Goal: Transaction & Acquisition: Book appointment/travel/reservation

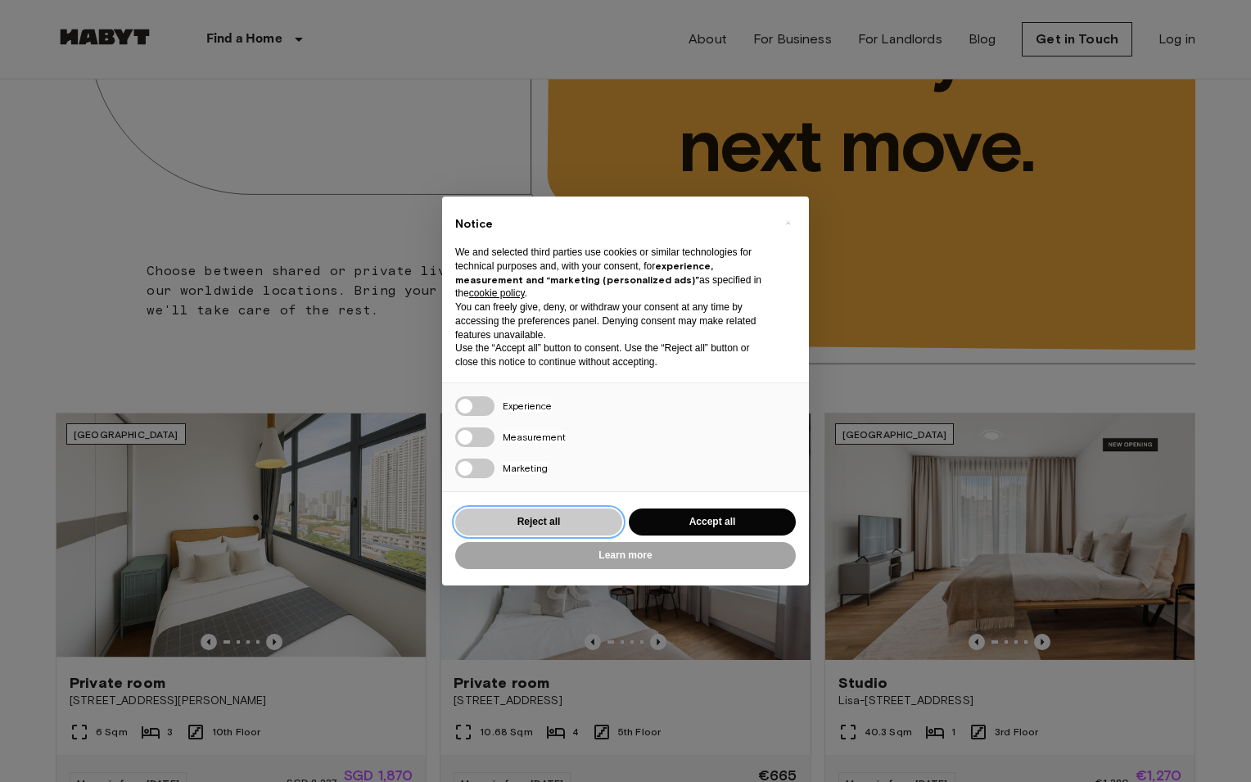
click at [532, 521] on button "Reject all" at bounding box center [538, 521] width 167 height 27
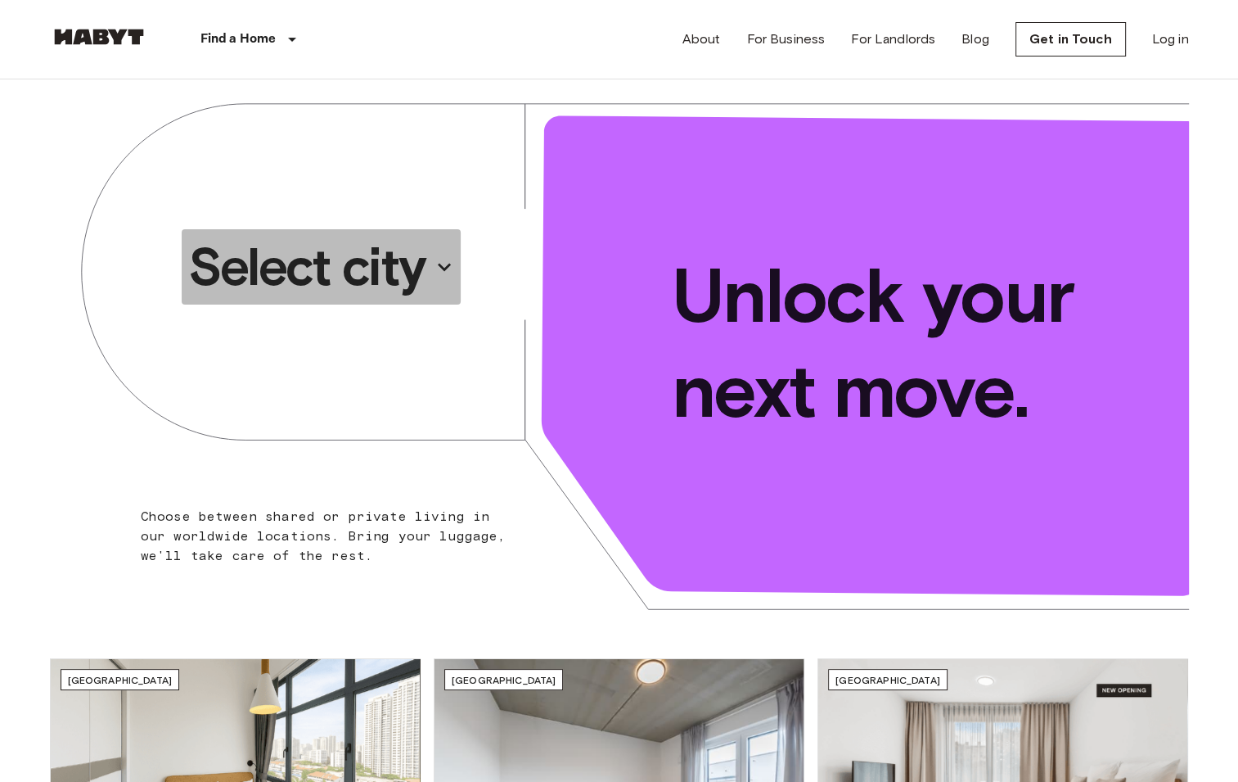
click at [388, 270] on p "Select city" at bounding box center [306, 266] width 237 height 65
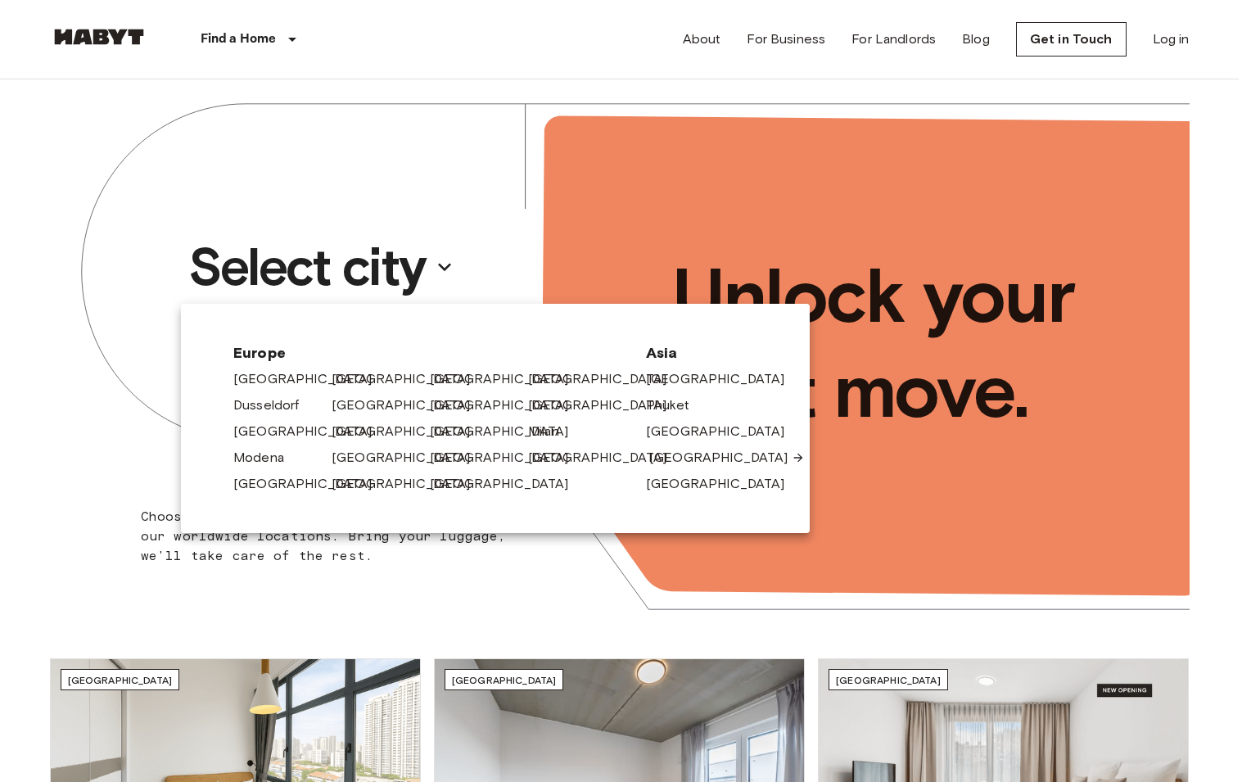
click at [678, 456] on link "[GEOGRAPHIC_DATA]" at bounding box center [726, 458] width 155 height 20
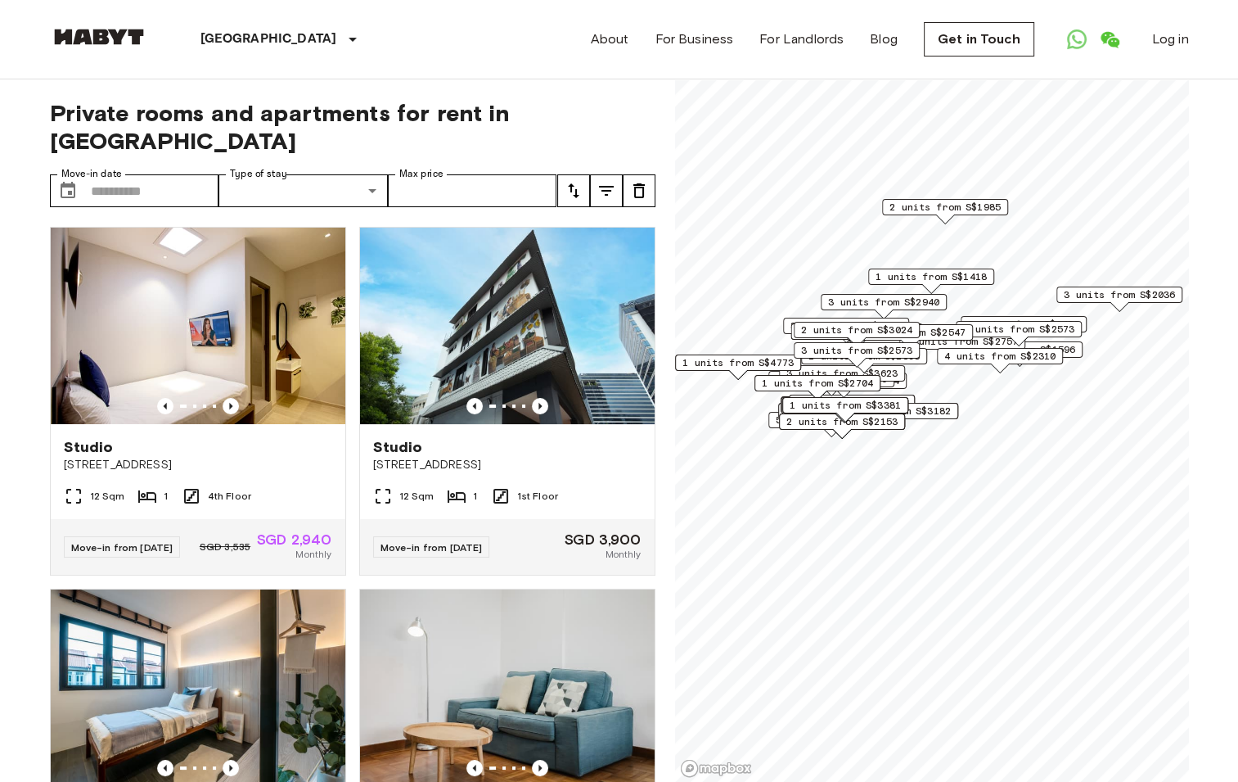
drag, startPoint x: 1034, startPoint y: 483, endPoint x: 920, endPoint y: 310, distance: 207.2
click at [920, 310] on div "3 units from S$2940" at bounding box center [884, 306] width 126 height 25
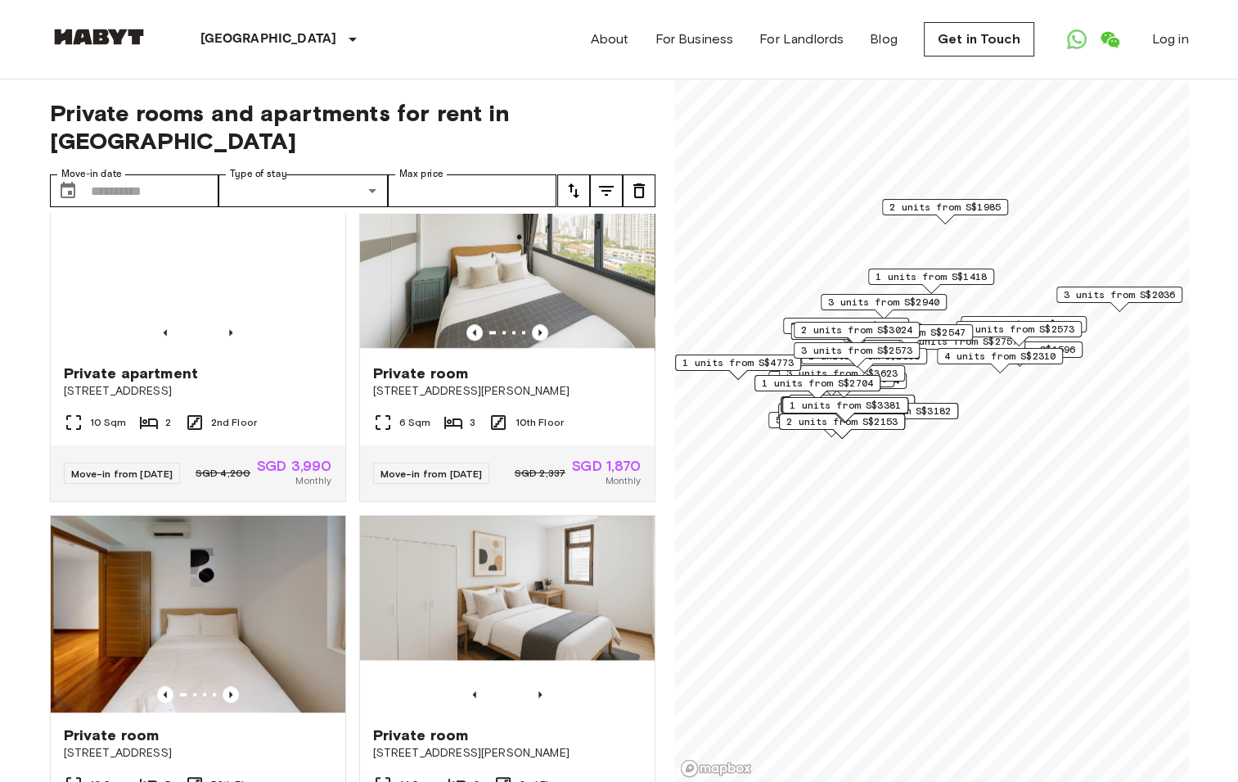
scroll to position [1964, 0]
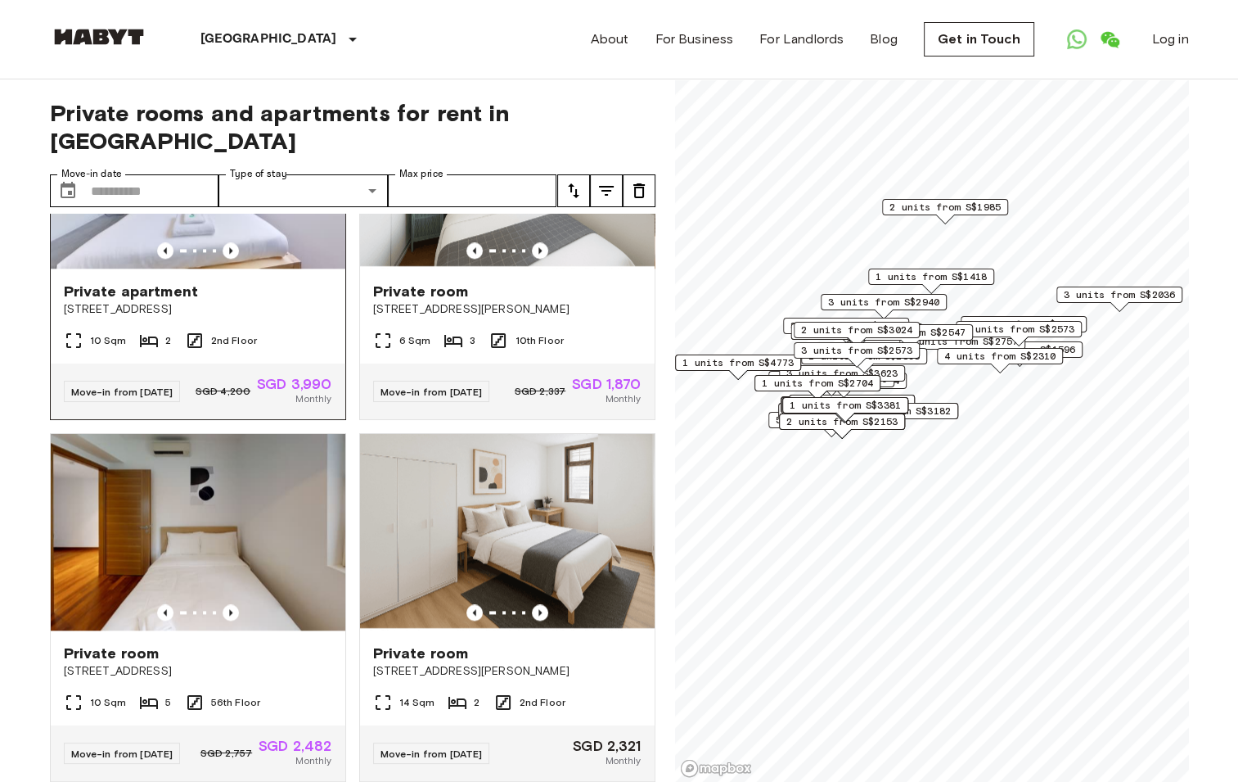
click at [151, 301] on span "Private apartment" at bounding box center [131, 292] width 135 height 20
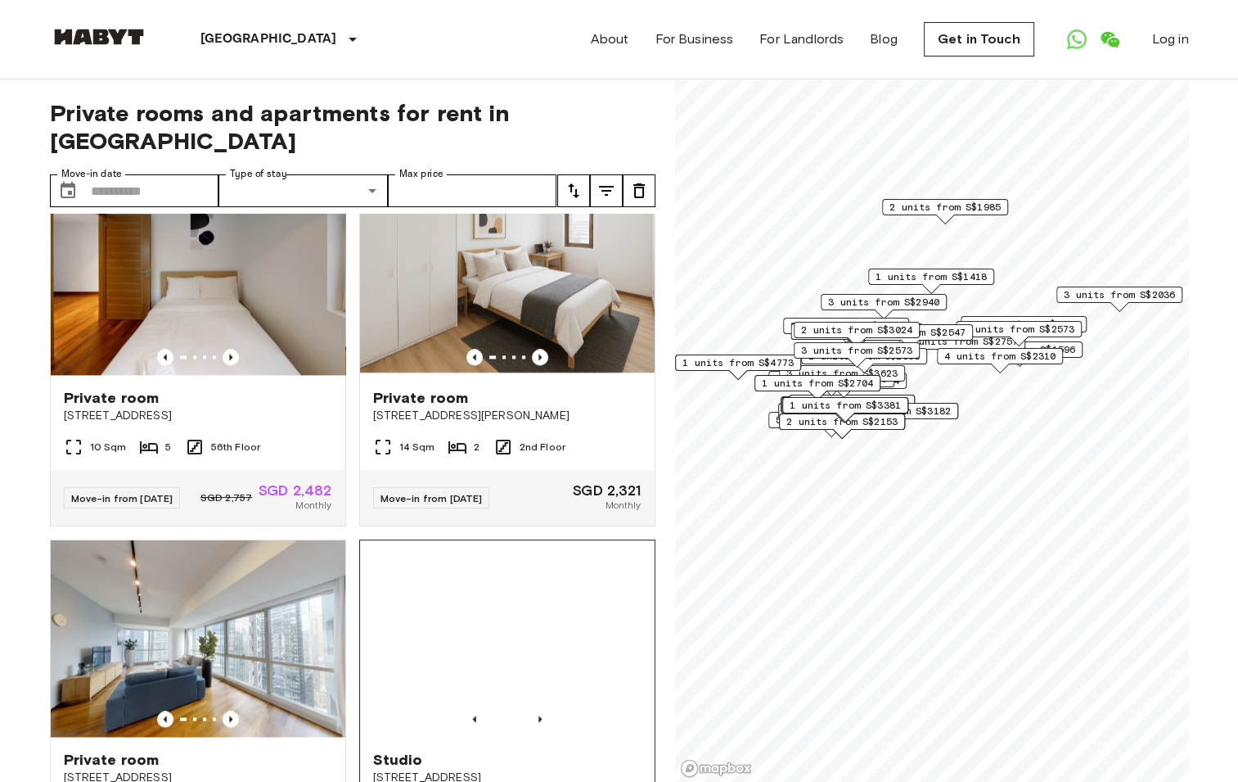
scroll to position [2210, 0]
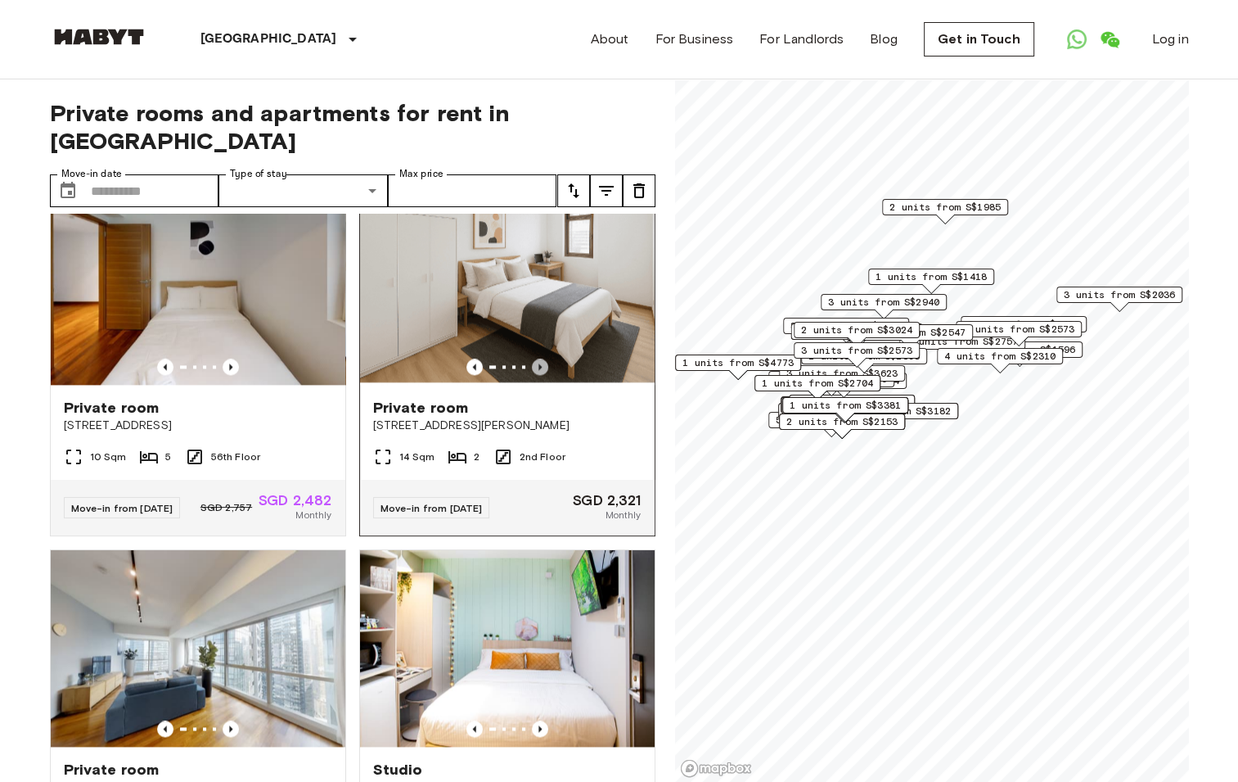
click at [533, 375] on icon "Previous image" at bounding box center [540, 366] width 16 height 16
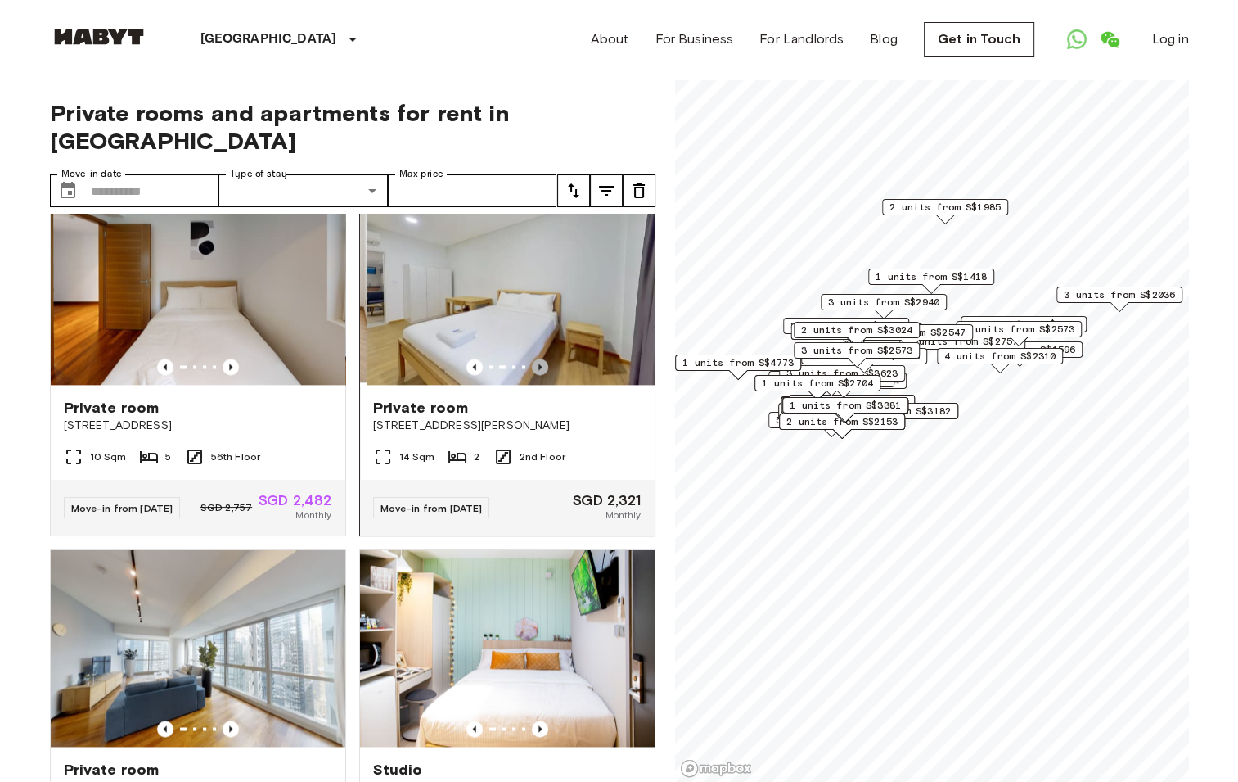
click at [533, 375] on icon "Previous image" at bounding box center [540, 366] width 16 height 16
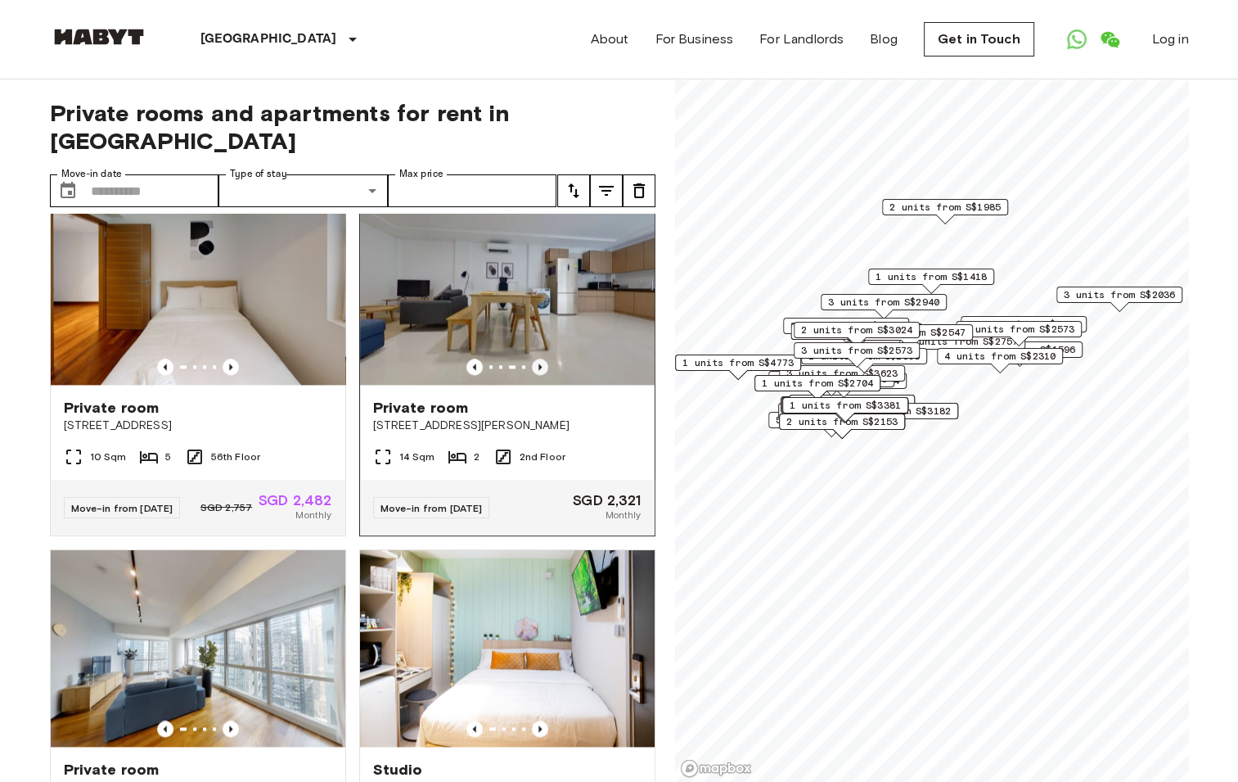
click at [533, 375] on icon "Previous image" at bounding box center [540, 366] width 16 height 16
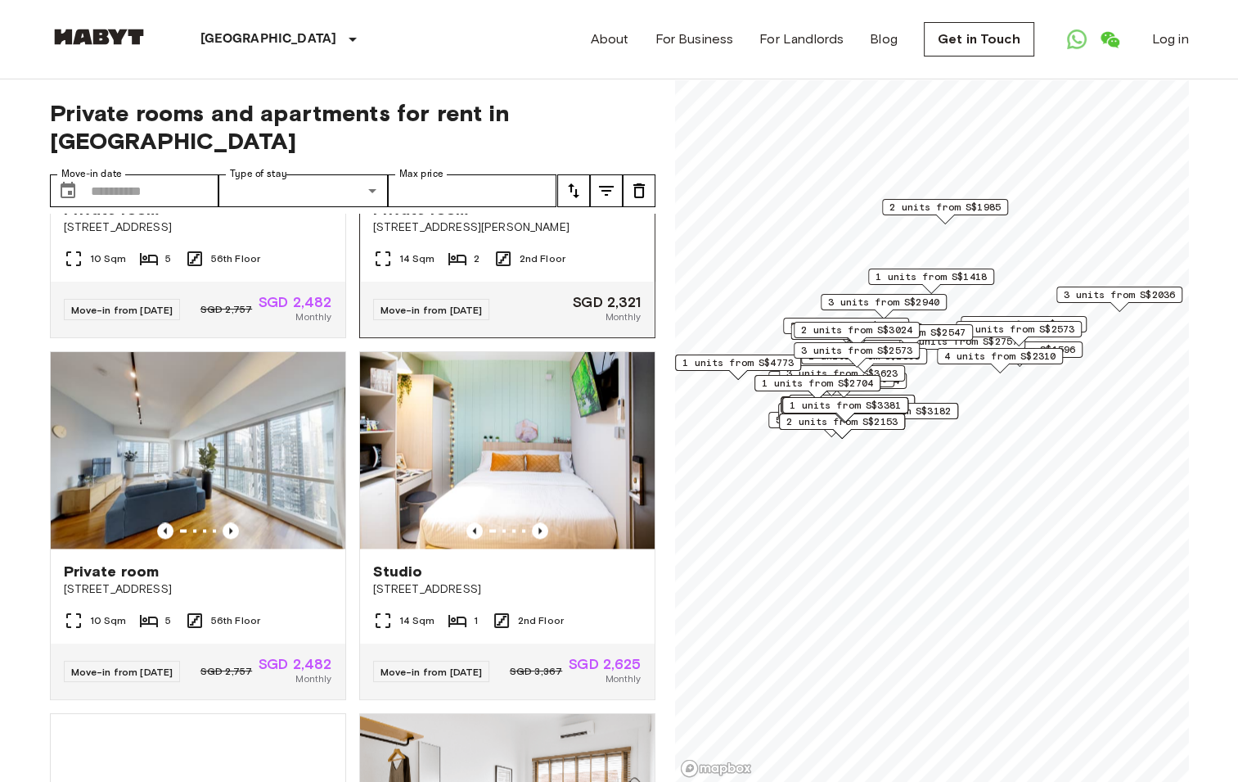
scroll to position [2455, 0]
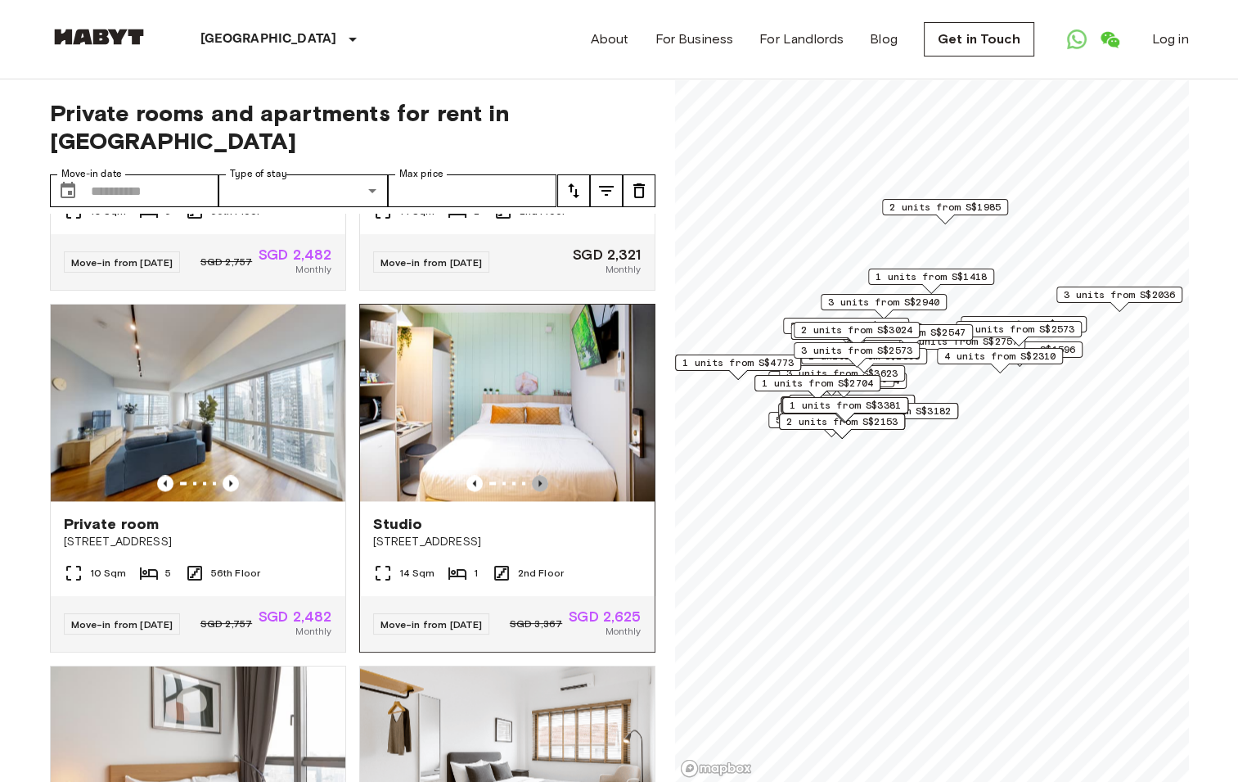
click at [539, 486] on icon "Previous image" at bounding box center [540, 483] width 3 height 7
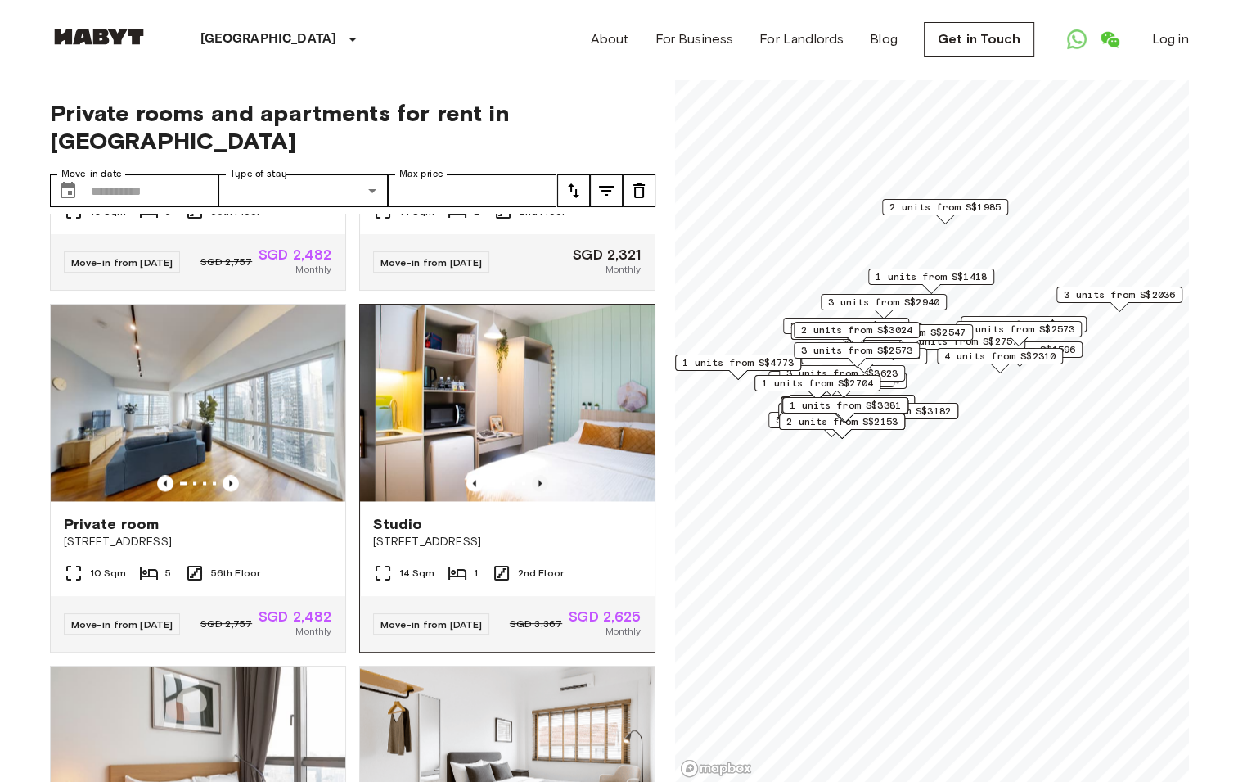
click at [539, 486] on icon "Previous image" at bounding box center [540, 483] width 3 height 7
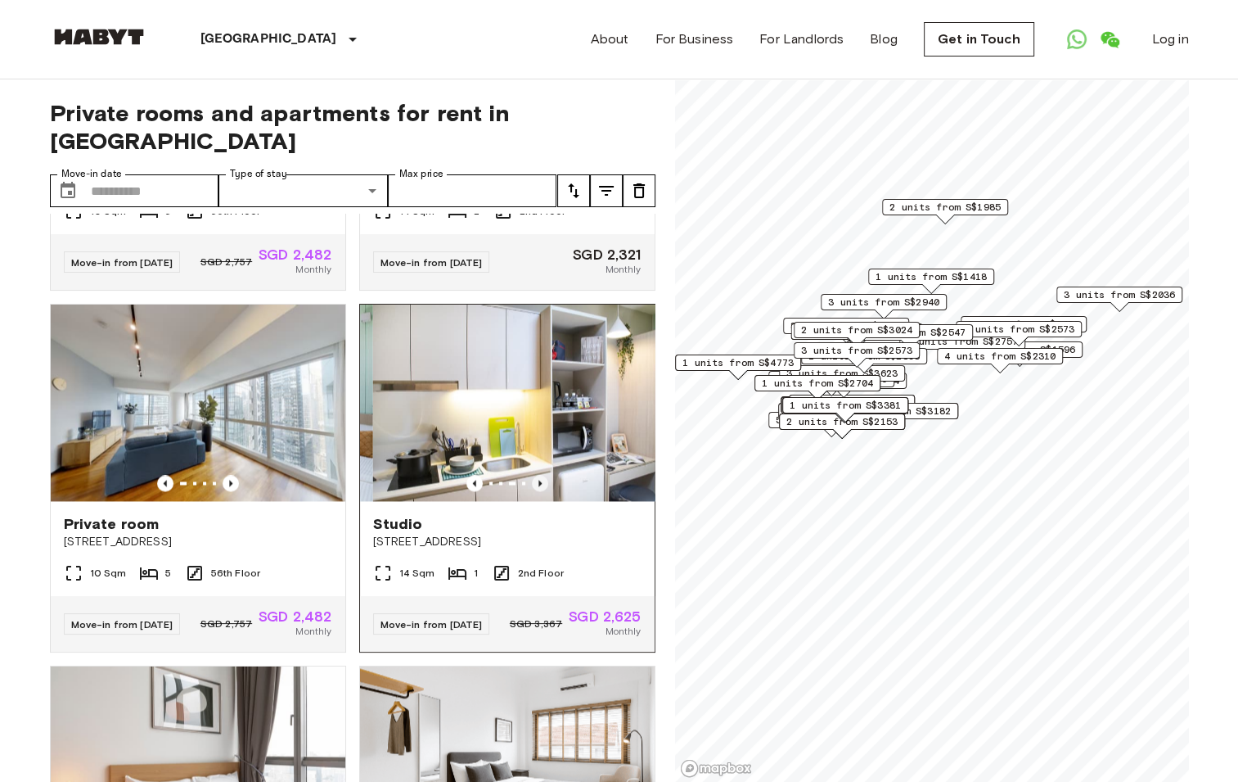
click at [539, 486] on icon "Previous image" at bounding box center [540, 483] width 3 height 7
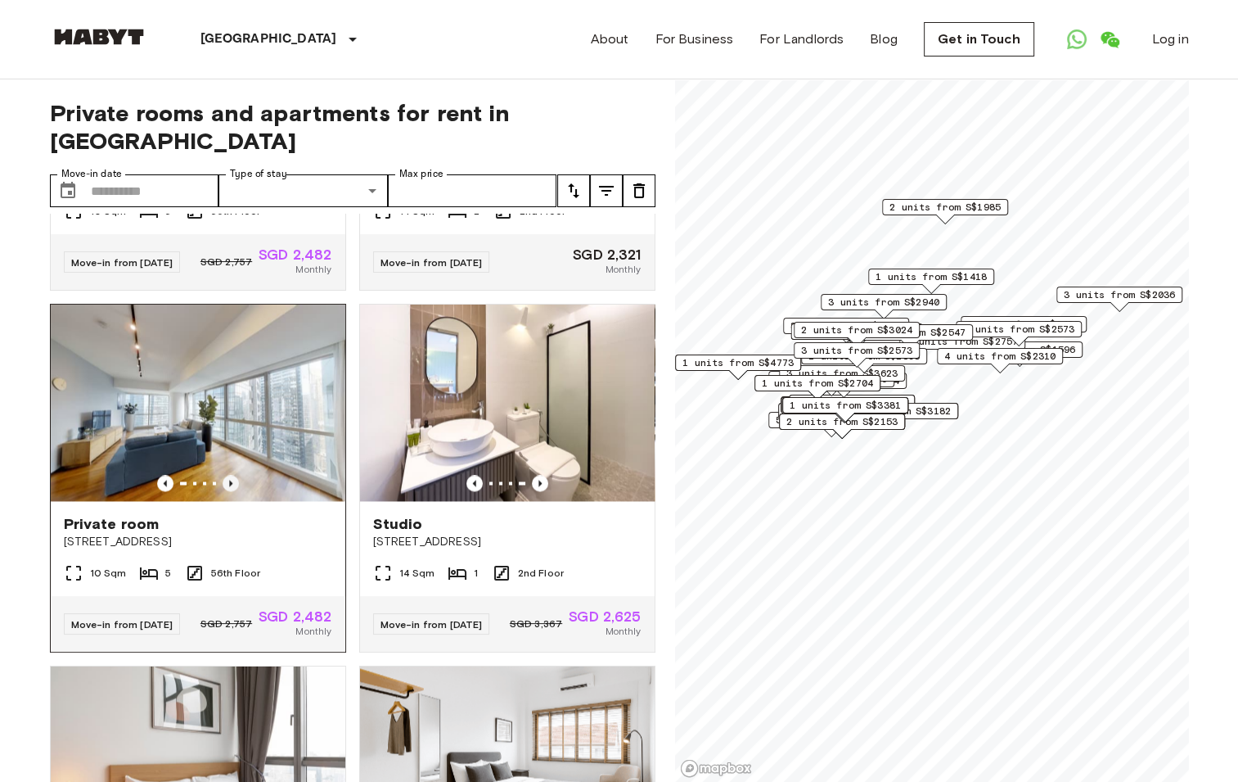
scroll to position [2619, 0]
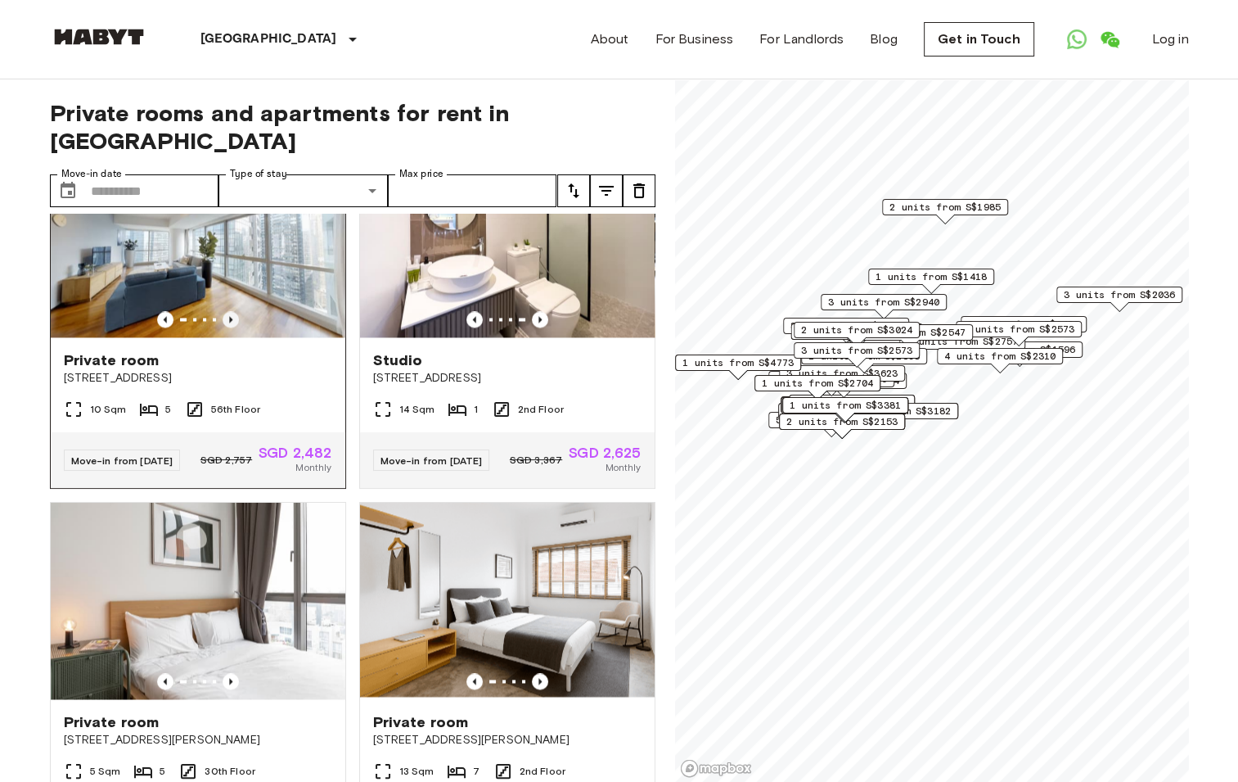
click at [233, 327] on icon "Previous image" at bounding box center [231, 319] width 16 height 16
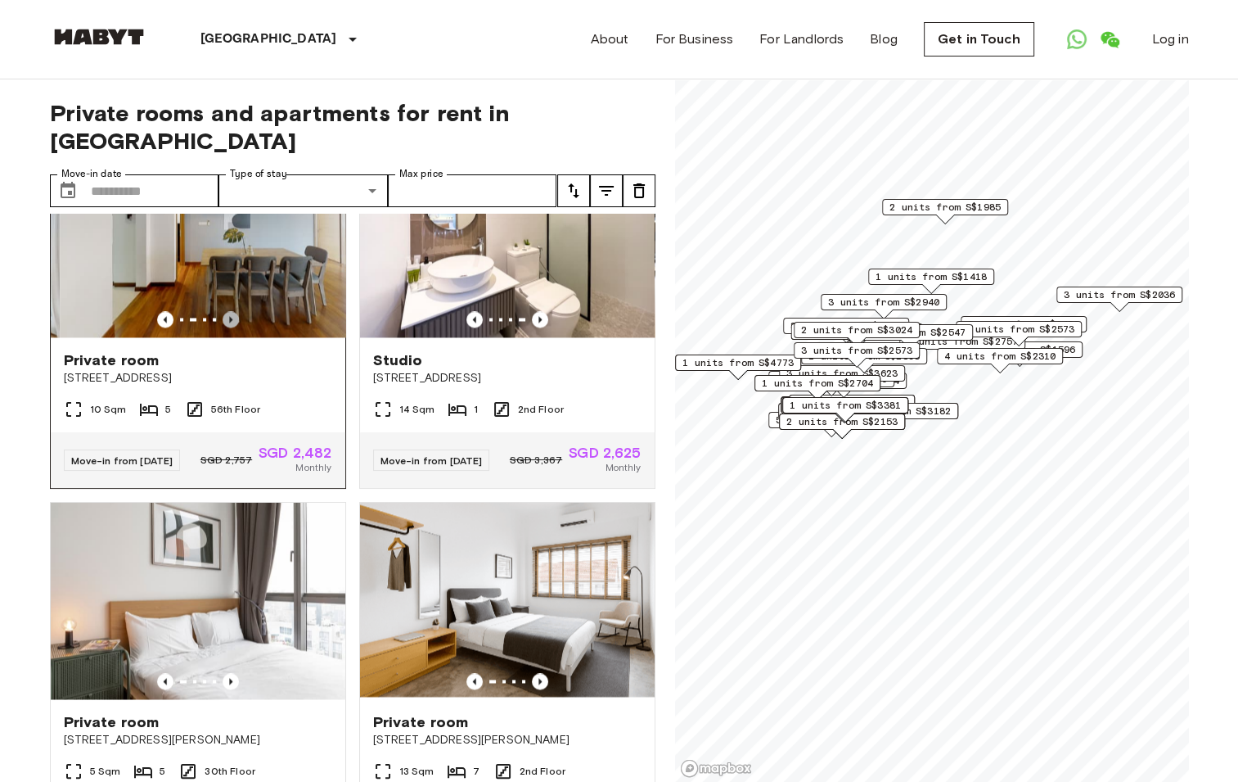
click at [233, 327] on icon "Previous image" at bounding box center [231, 319] width 16 height 16
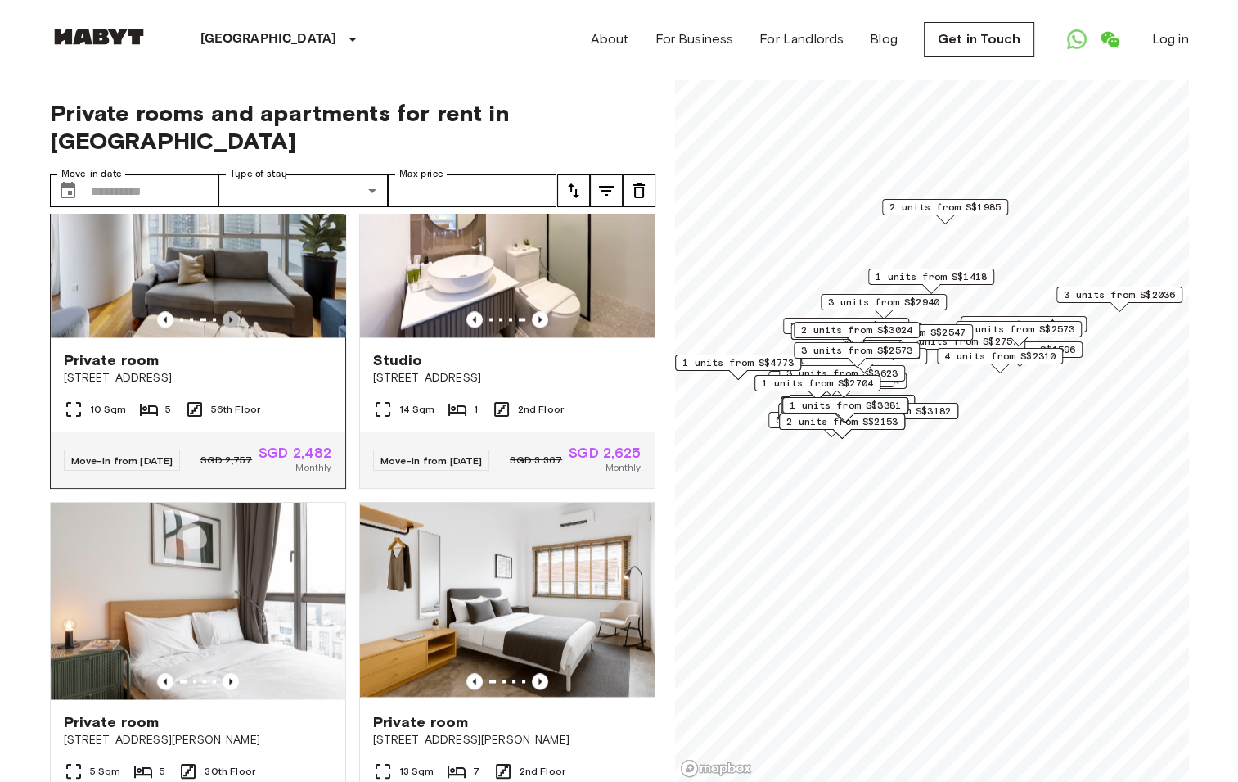
click at [233, 327] on icon "Previous image" at bounding box center [231, 319] width 16 height 16
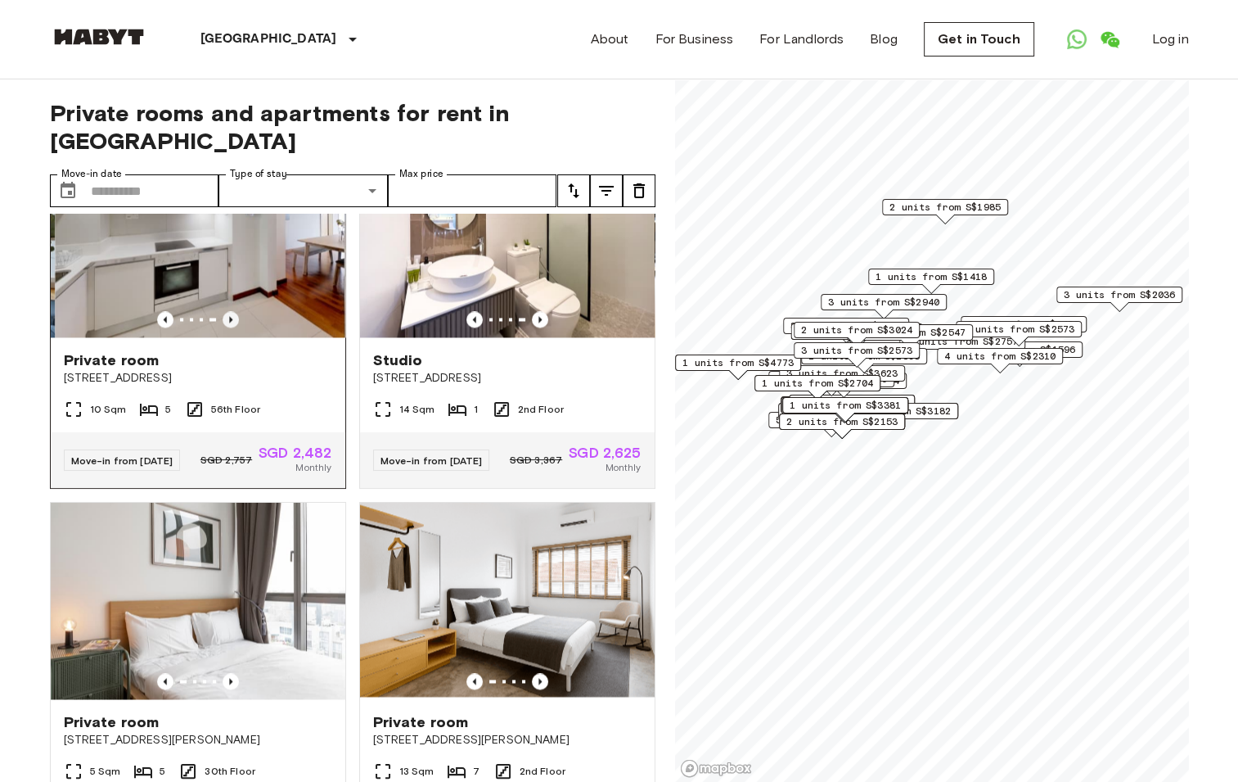
click at [233, 327] on icon "Previous image" at bounding box center [231, 319] width 16 height 16
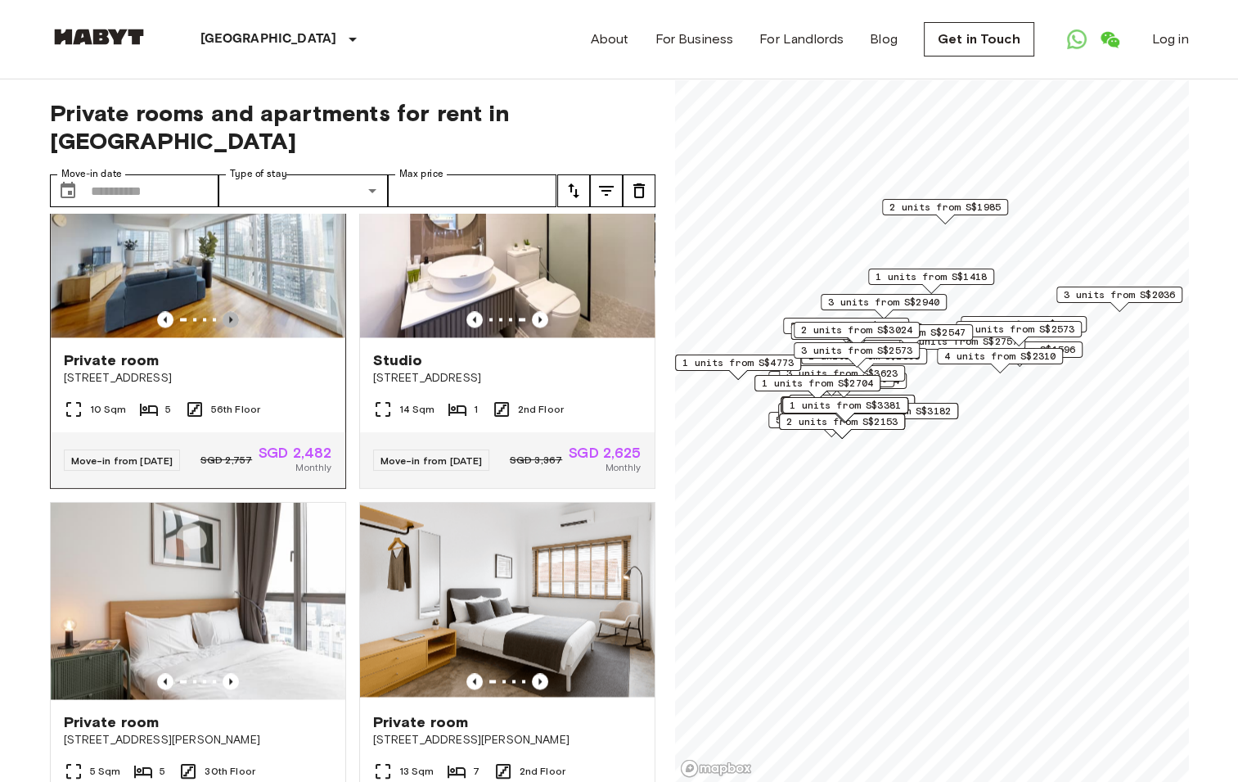
click at [233, 327] on icon "Previous image" at bounding box center [231, 319] width 16 height 16
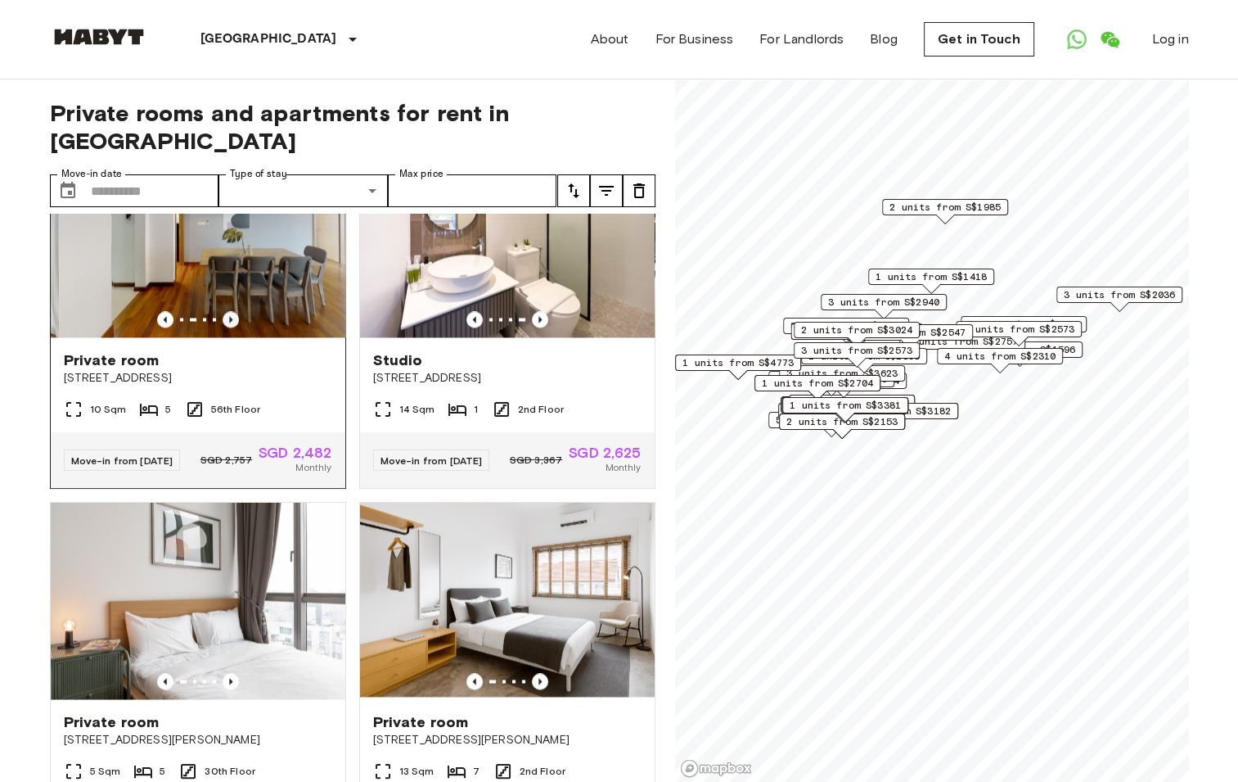
click at [233, 327] on icon "Previous image" at bounding box center [231, 319] width 16 height 16
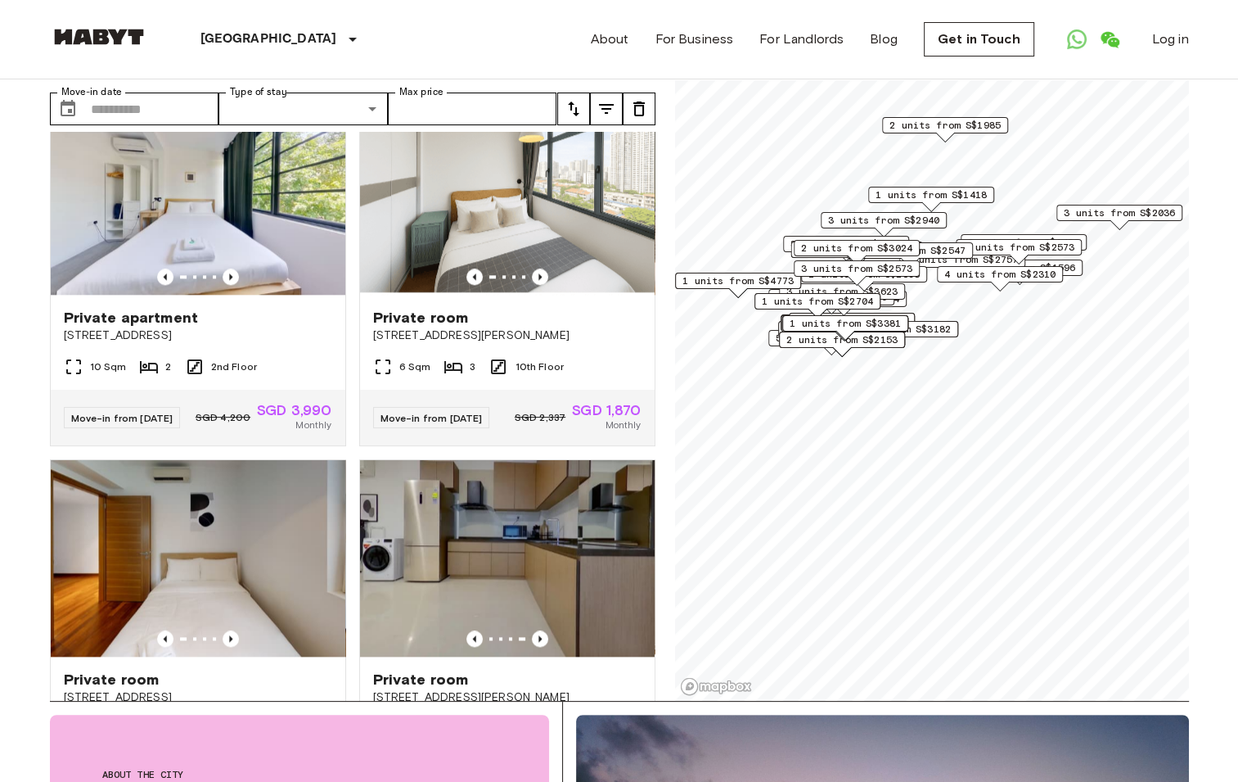
scroll to position [1529, 0]
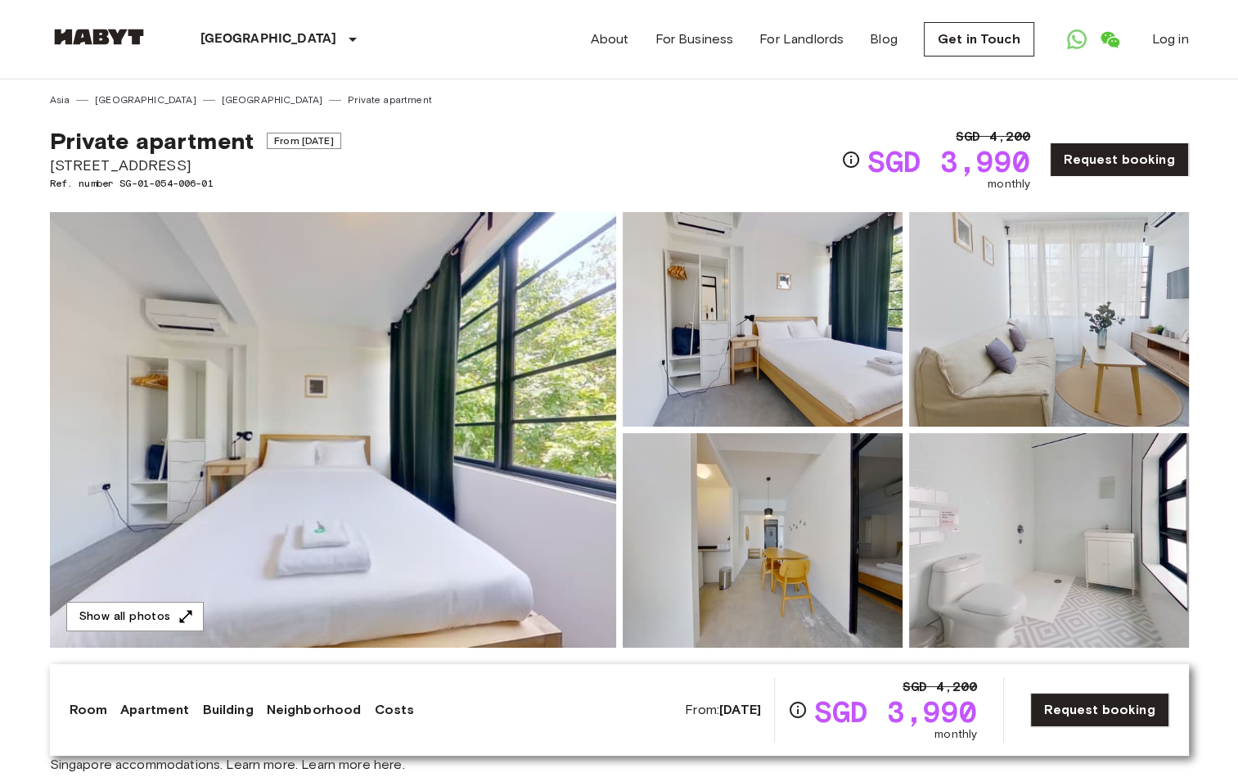
click at [1072, 531] on img at bounding box center [1049, 540] width 280 height 214
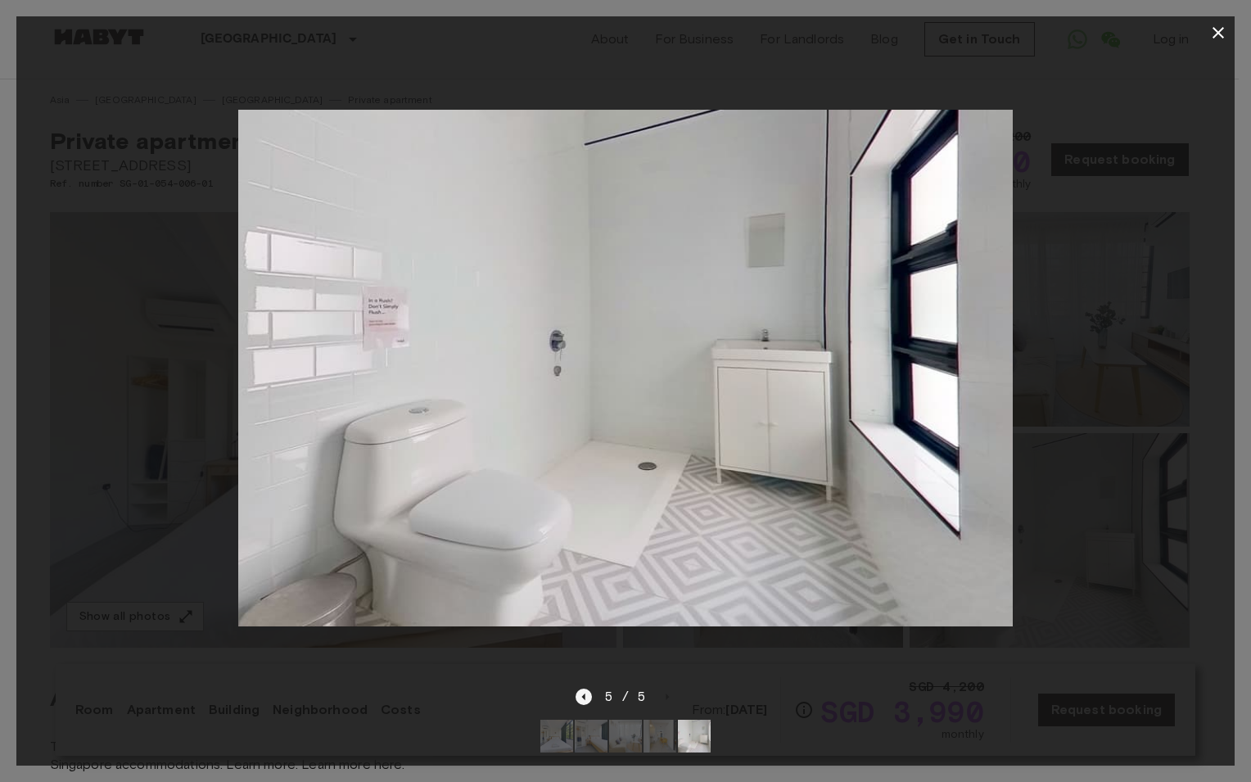
click at [579, 688] on icon "Previous image" at bounding box center [583, 696] width 16 height 16
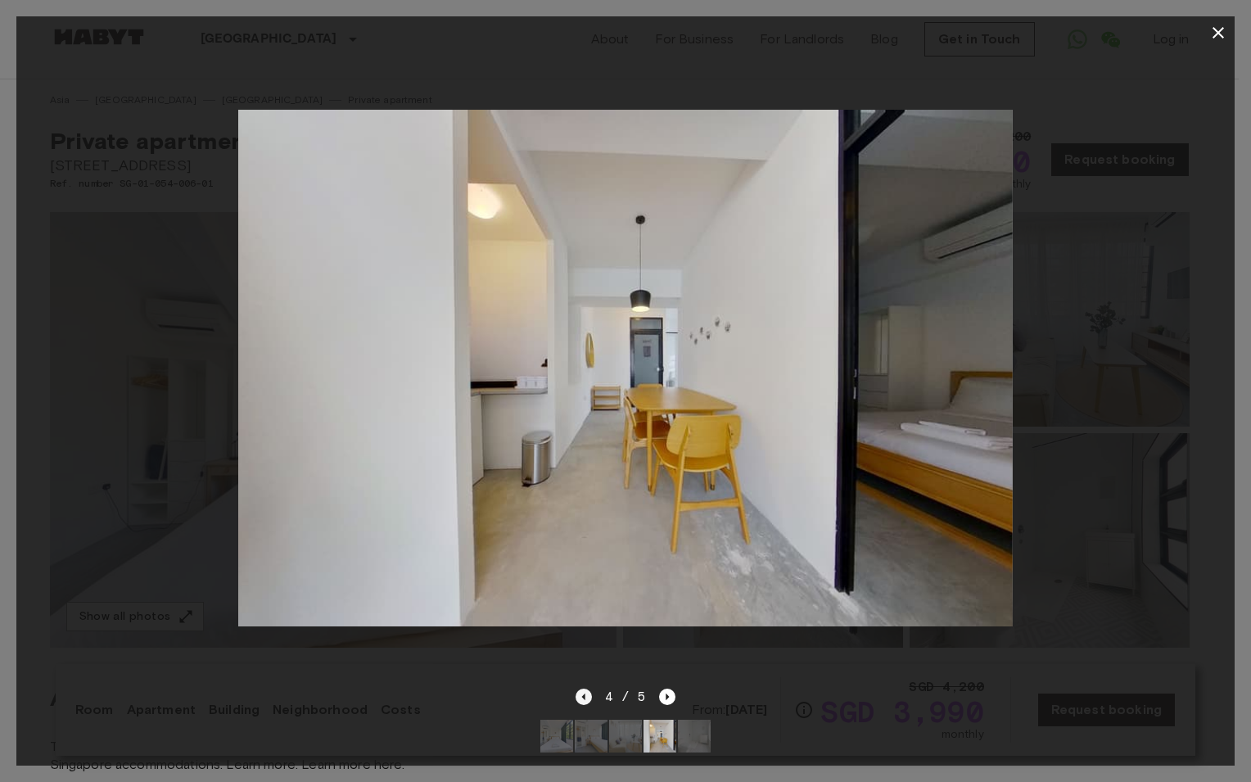
click at [579, 688] on icon "Previous image" at bounding box center [583, 696] width 16 height 16
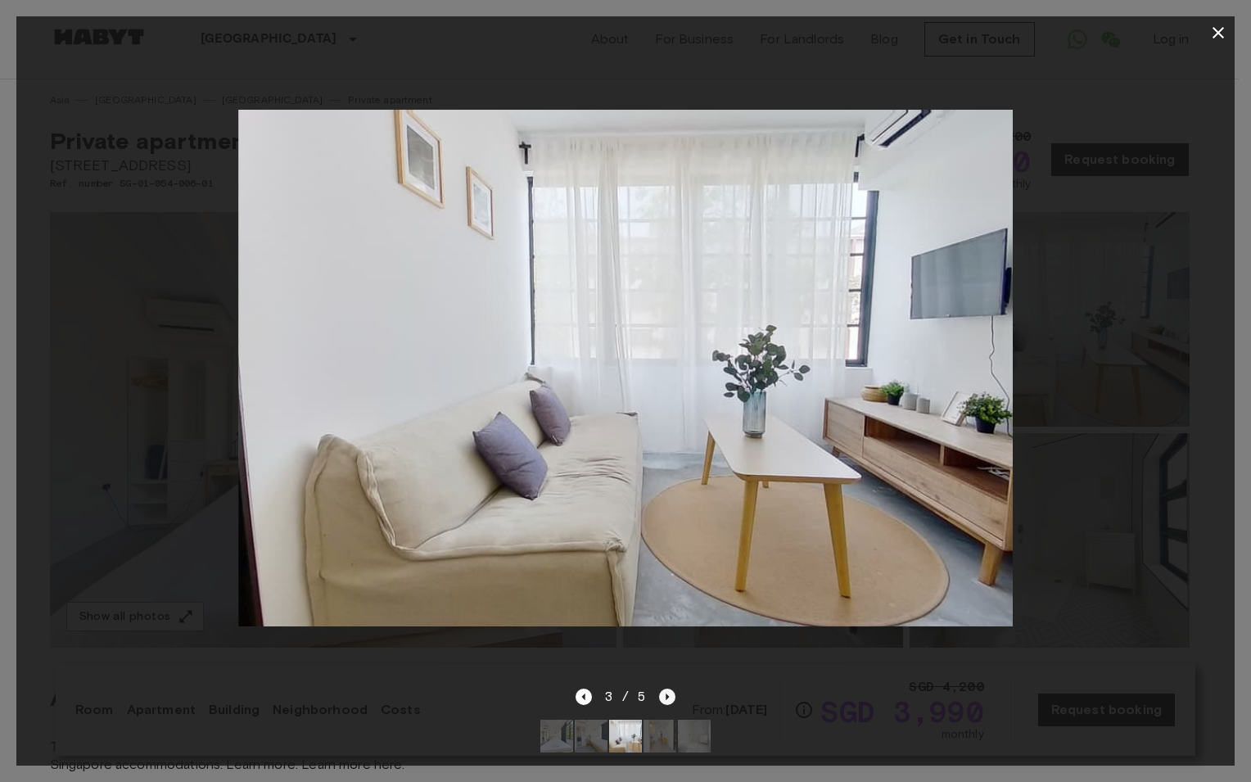
click at [666, 688] on icon "Next image" at bounding box center [667, 696] width 16 height 16
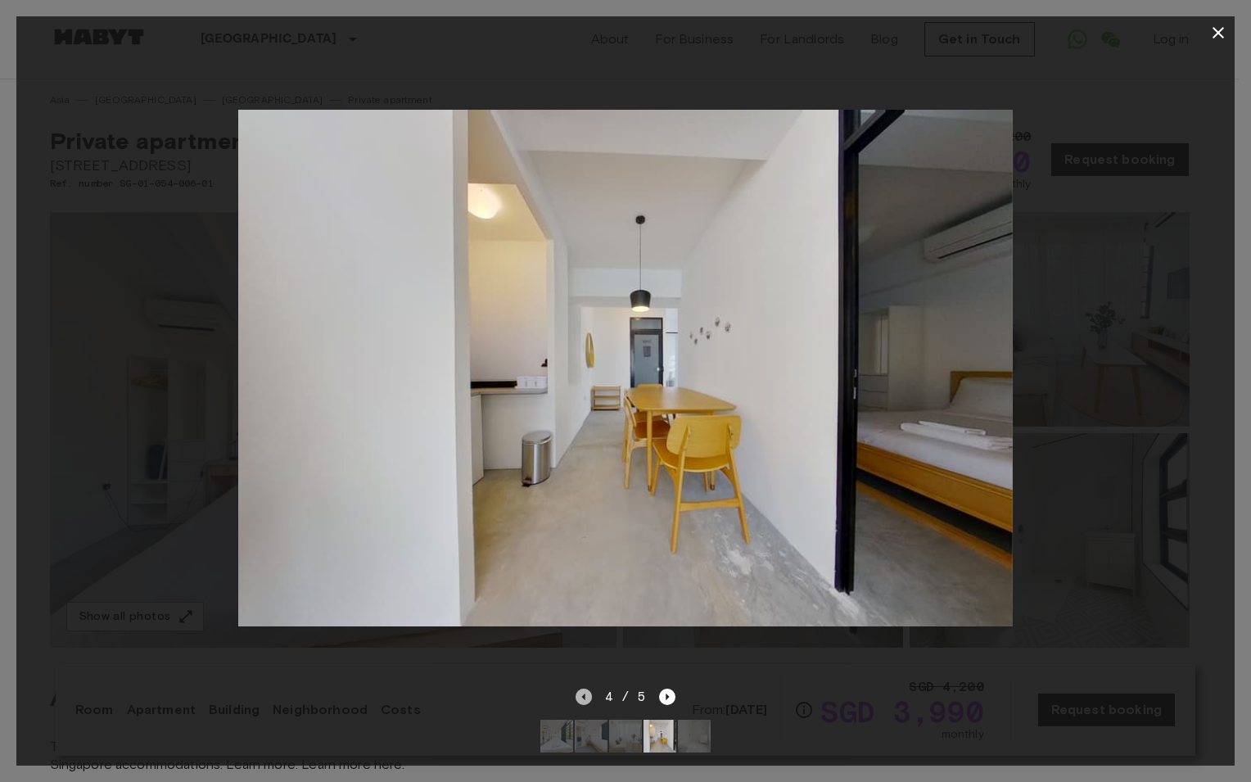
click at [586, 688] on icon "Previous image" at bounding box center [583, 696] width 16 height 16
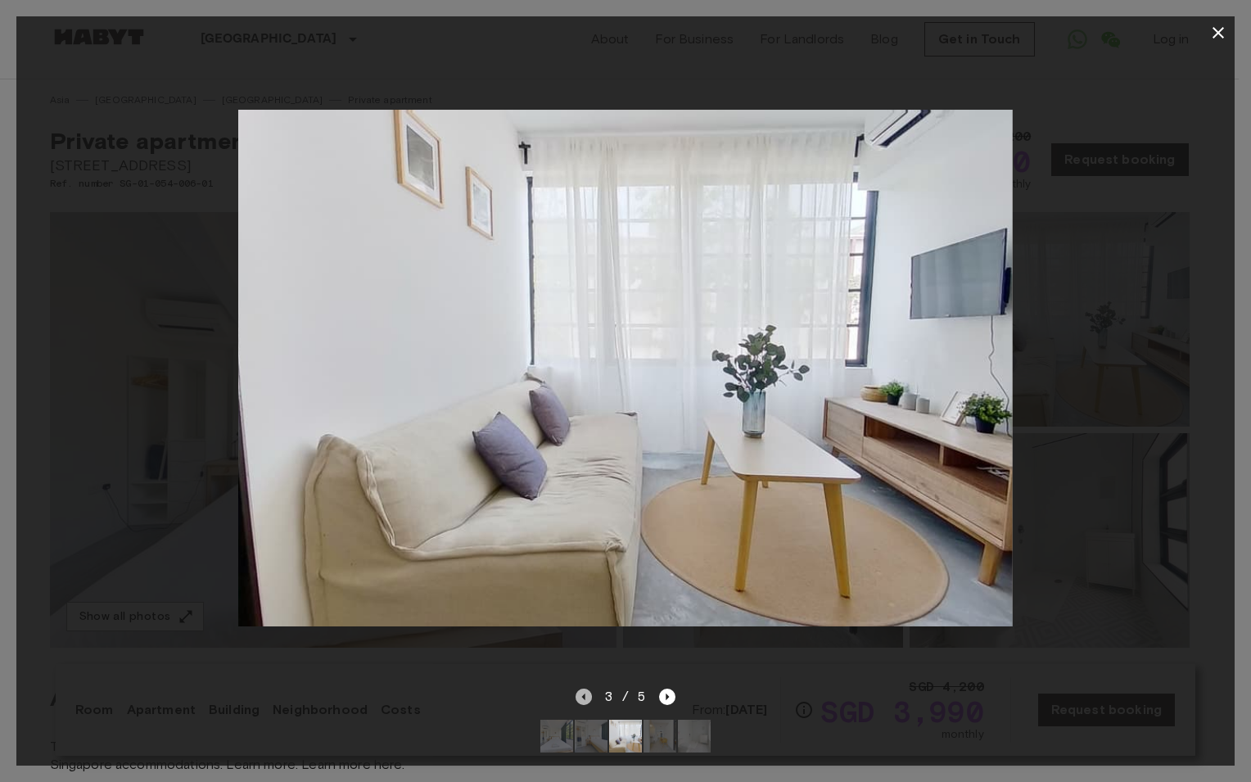
click at [586, 688] on icon "Previous image" at bounding box center [583, 696] width 16 height 16
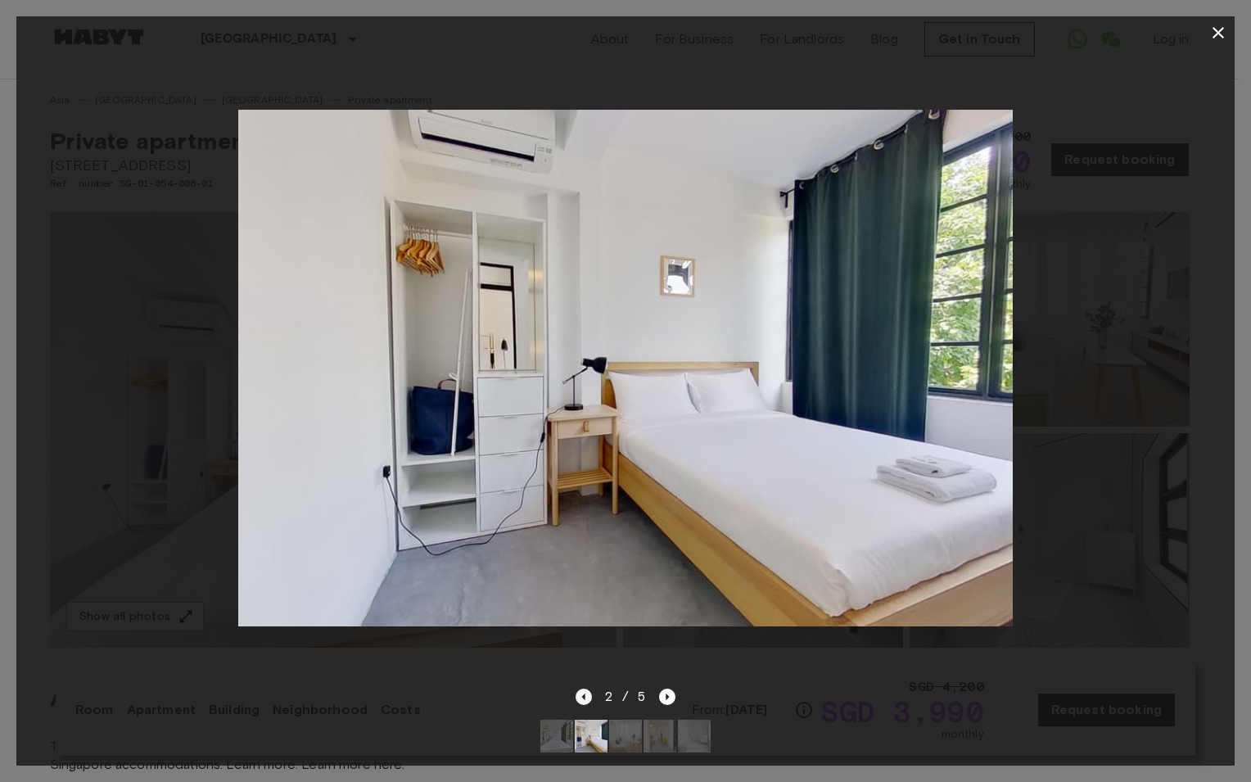
click at [586, 688] on icon "Previous image" at bounding box center [583, 696] width 16 height 16
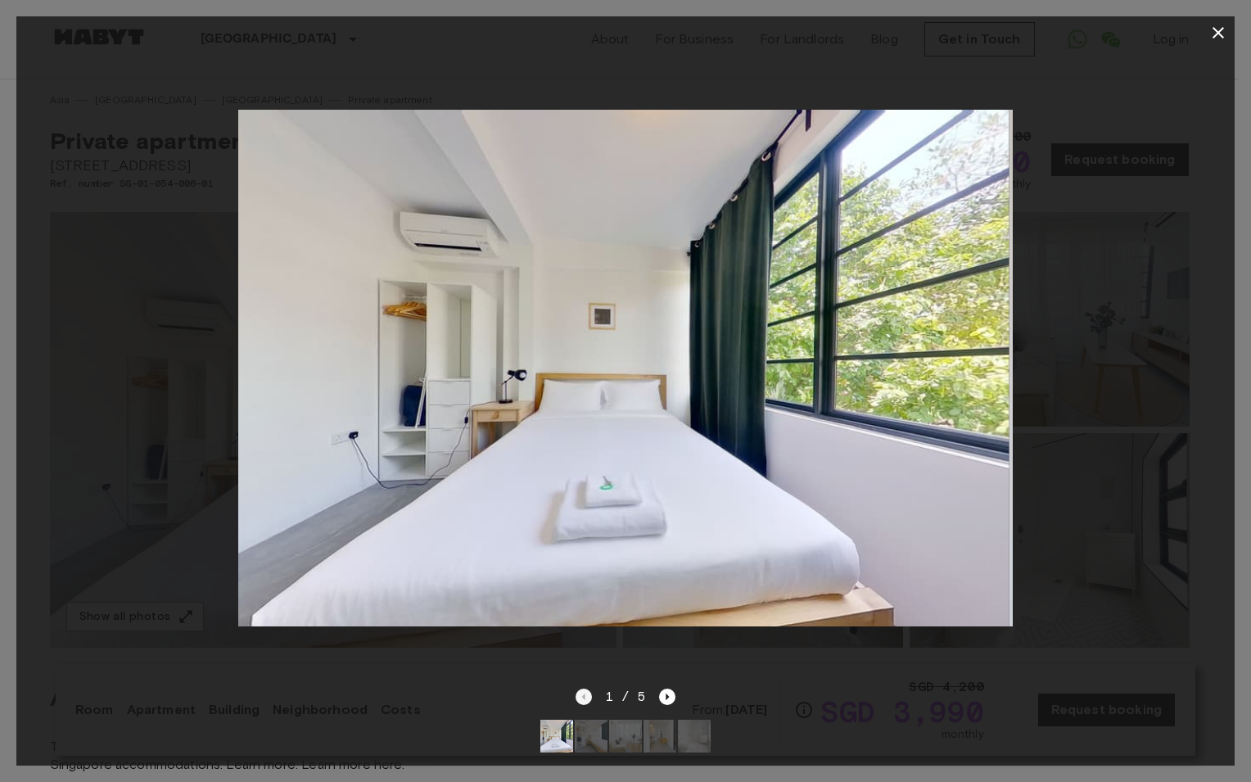
click at [586, 687] on div "1 / 5" at bounding box center [625, 697] width 101 height 20
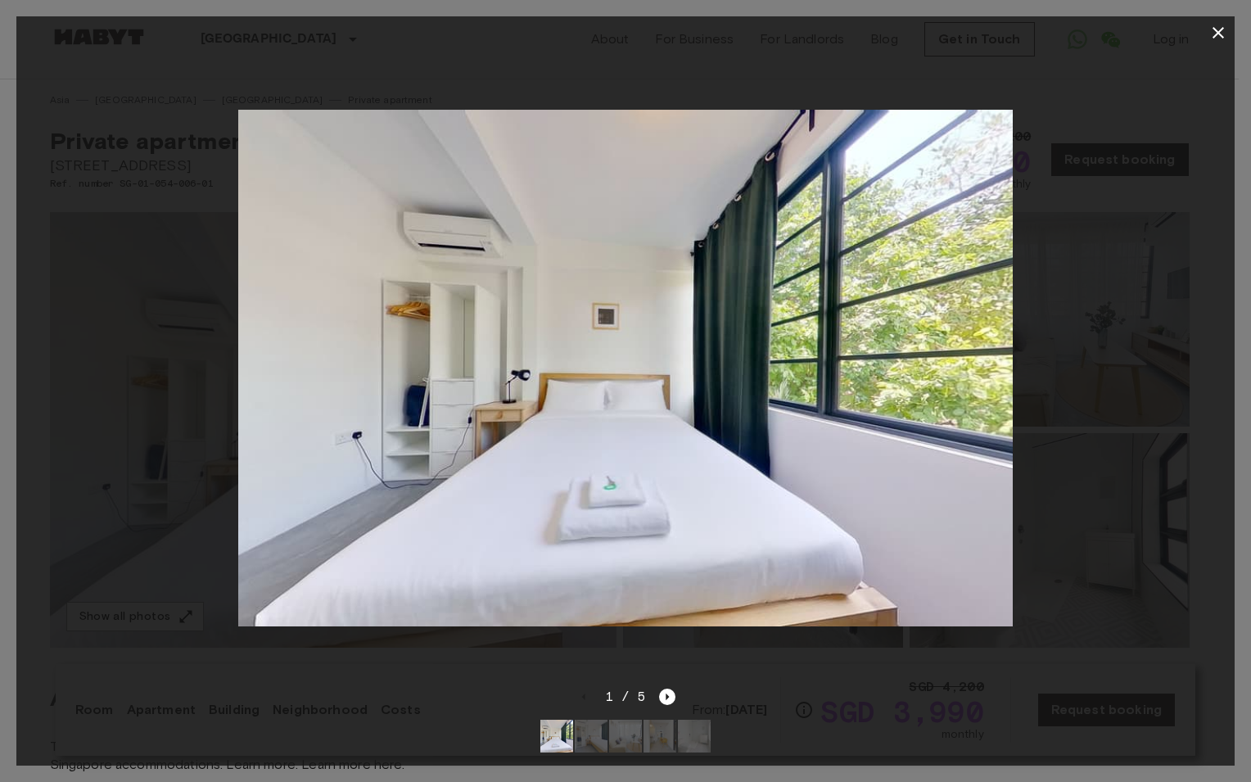
click at [1216, 42] on icon "button" at bounding box center [1218, 33] width 20 height 20
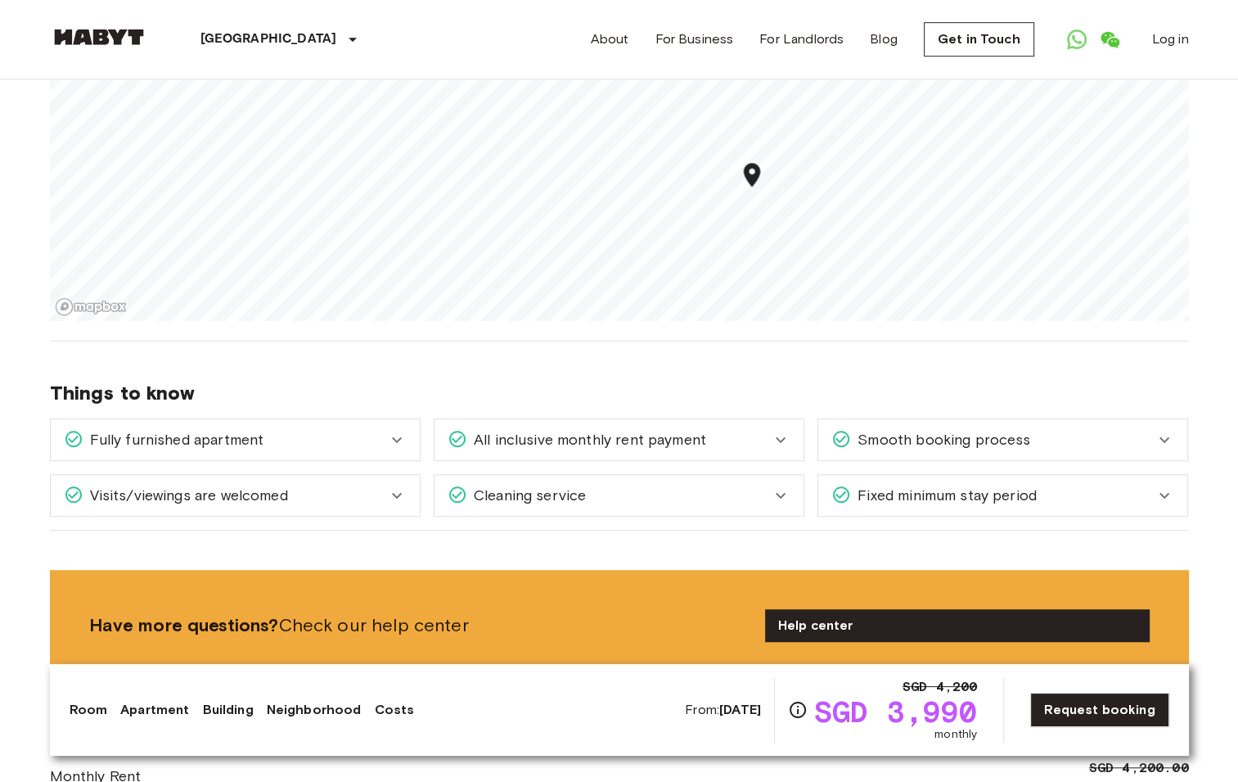
scroll to position [1146, 0]
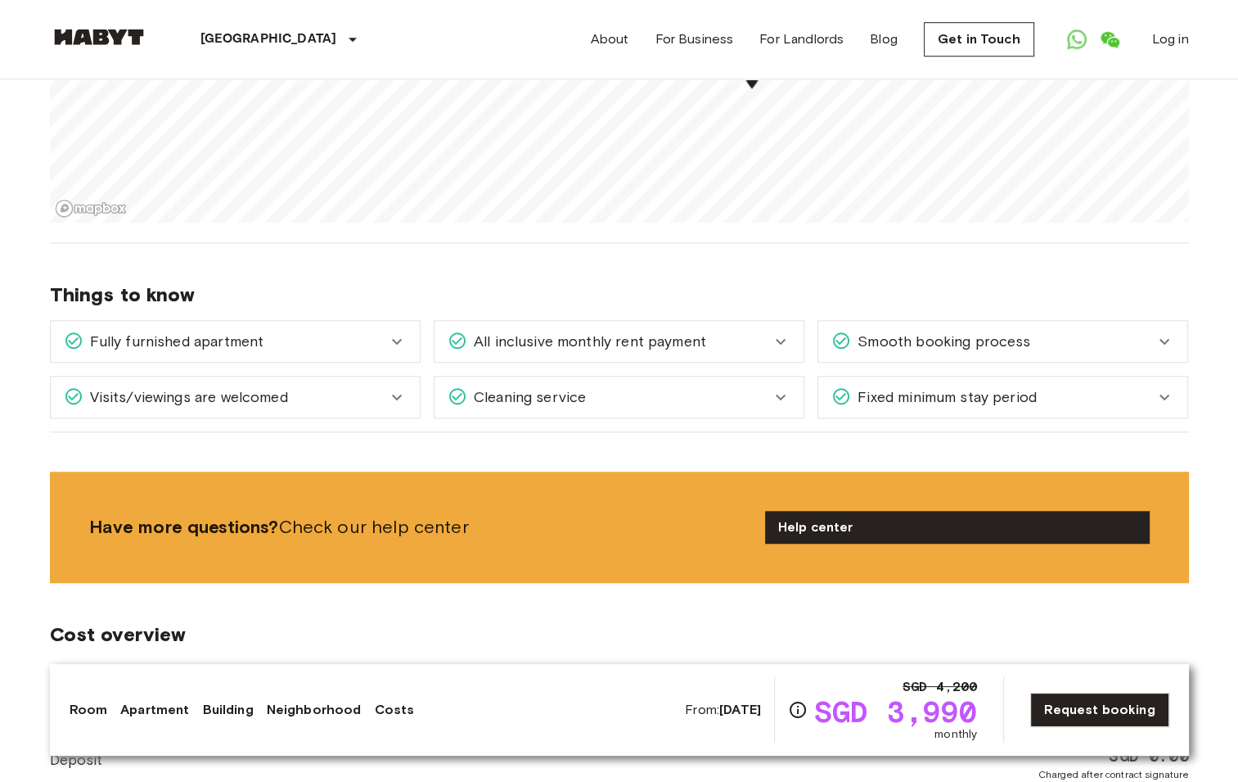
click at [390, 331] on icon at bounding box center [397, 341] width 20 height 20
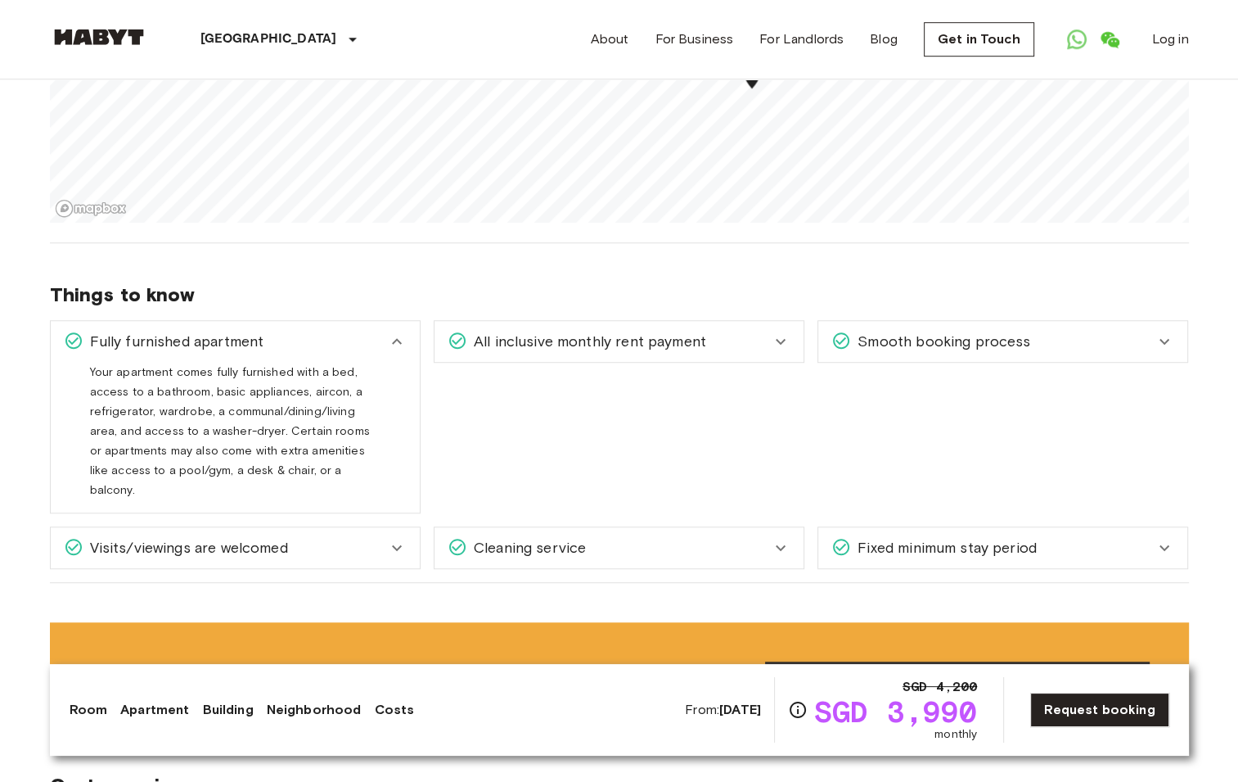
click at [390, 331] on icon at bounding box center [397, 341] width 20 height 20
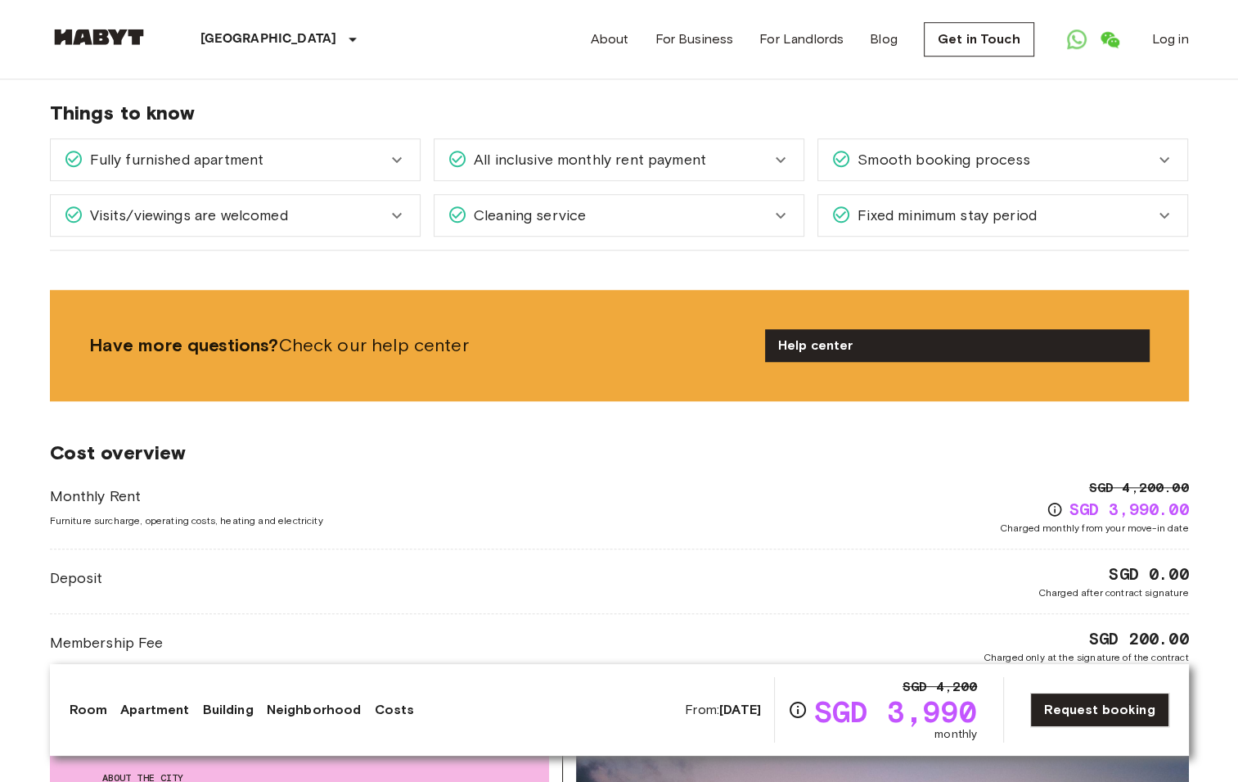
scroll to position [1228, 0]
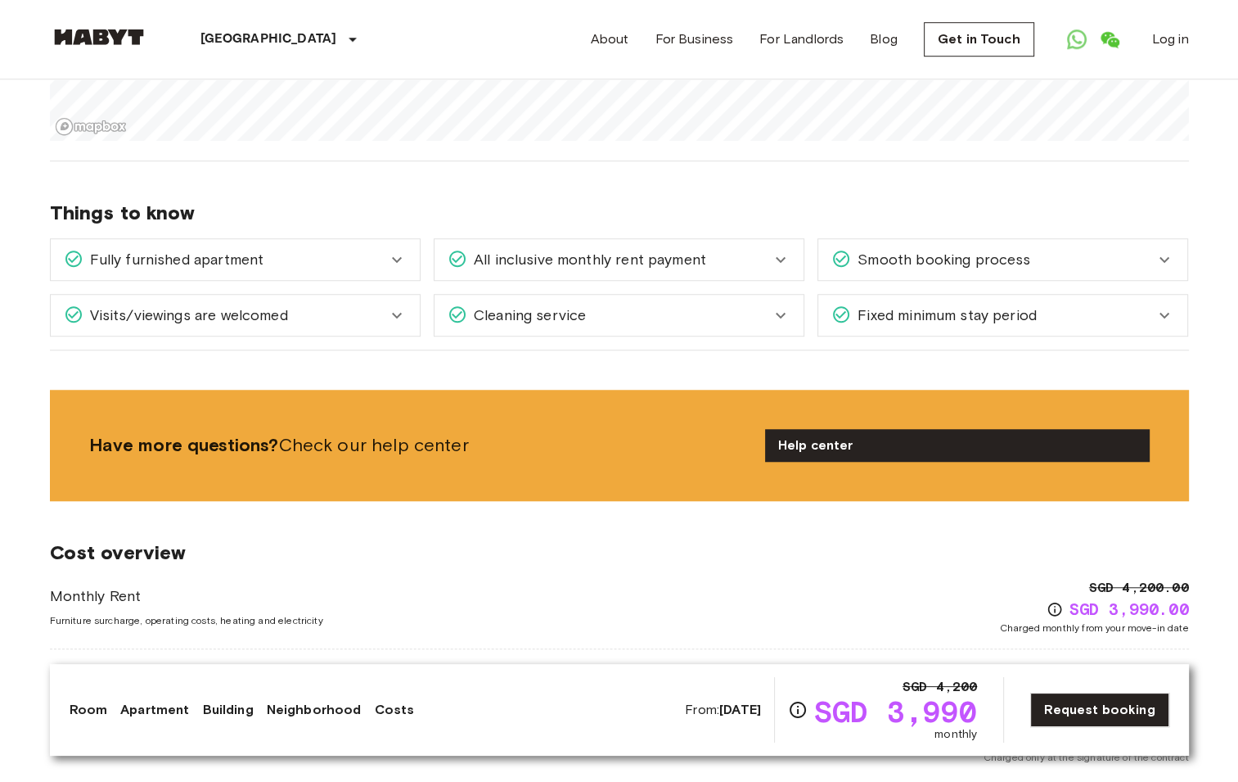
click at [1174, 250] on icon at bounding box center [1165, 260] width 20 height 20
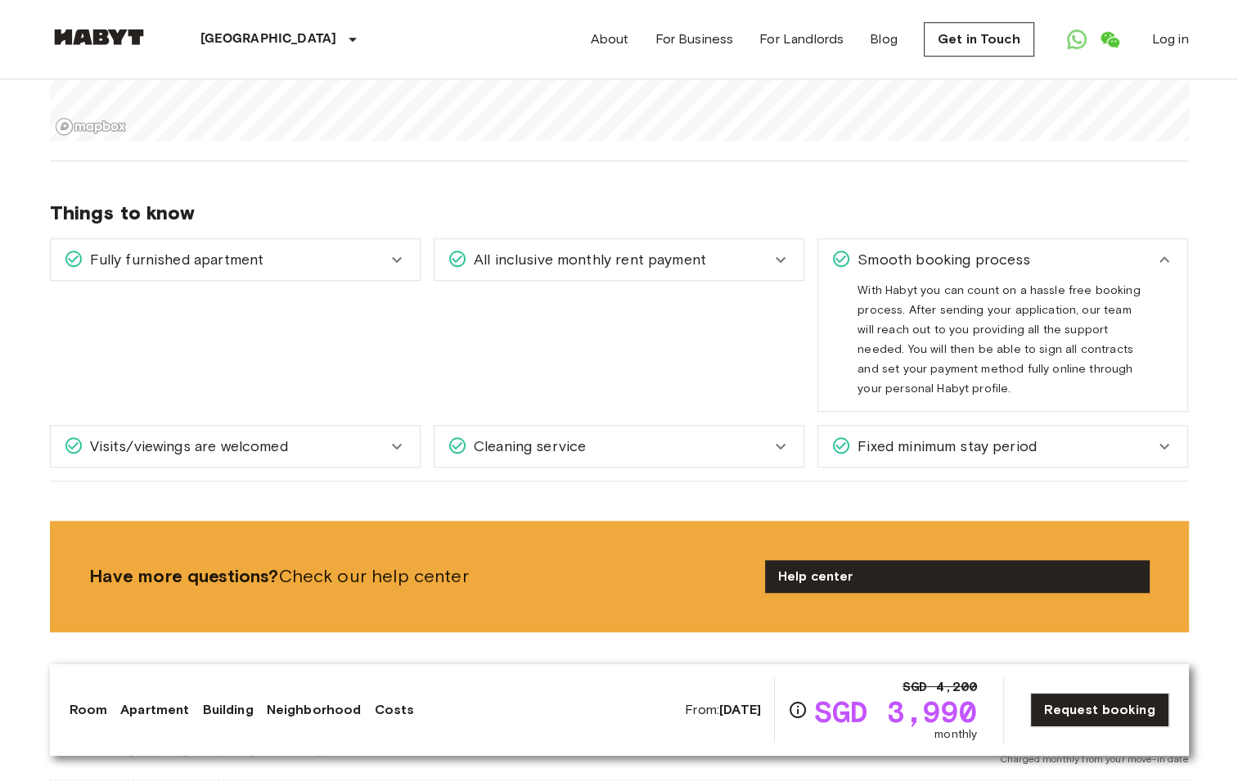
click at [1174, 250] on icon at bounding box center [1165, 260] width 20 height 20
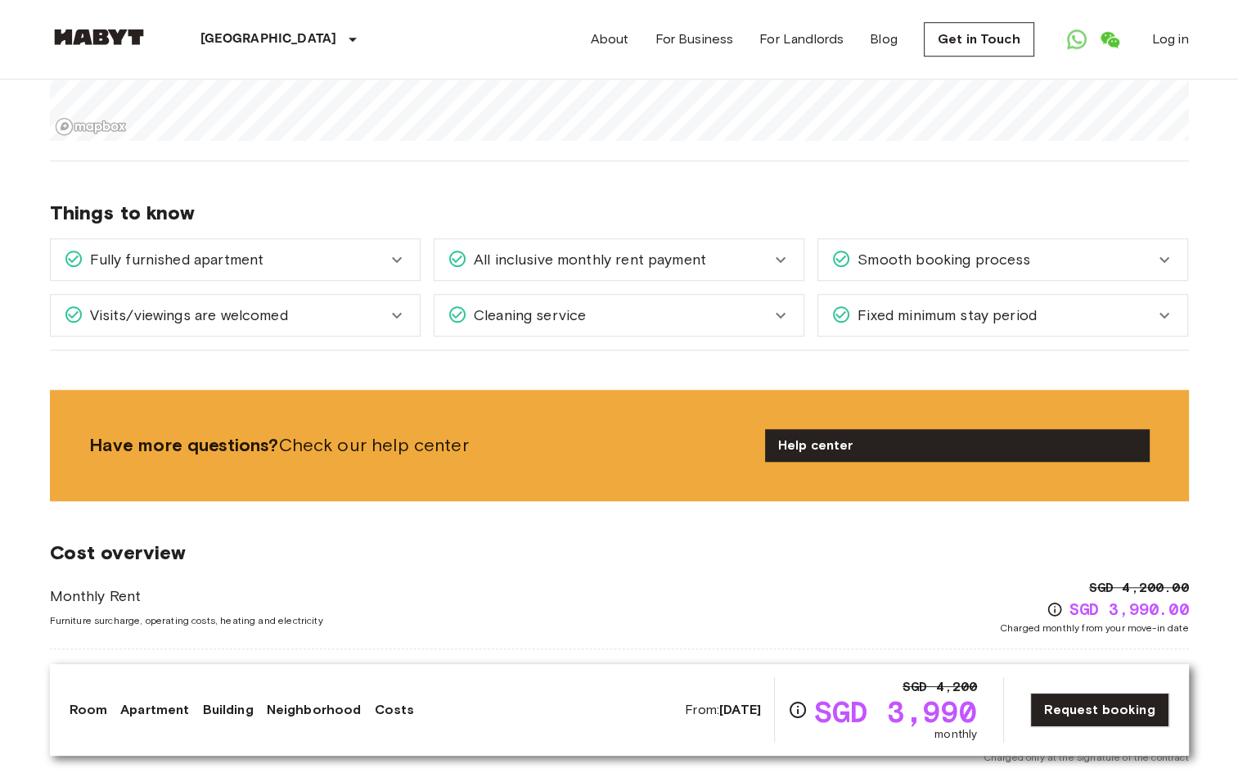
click at [1169, 305] on icon at bounding box center [1165, 315] width 20 height 20
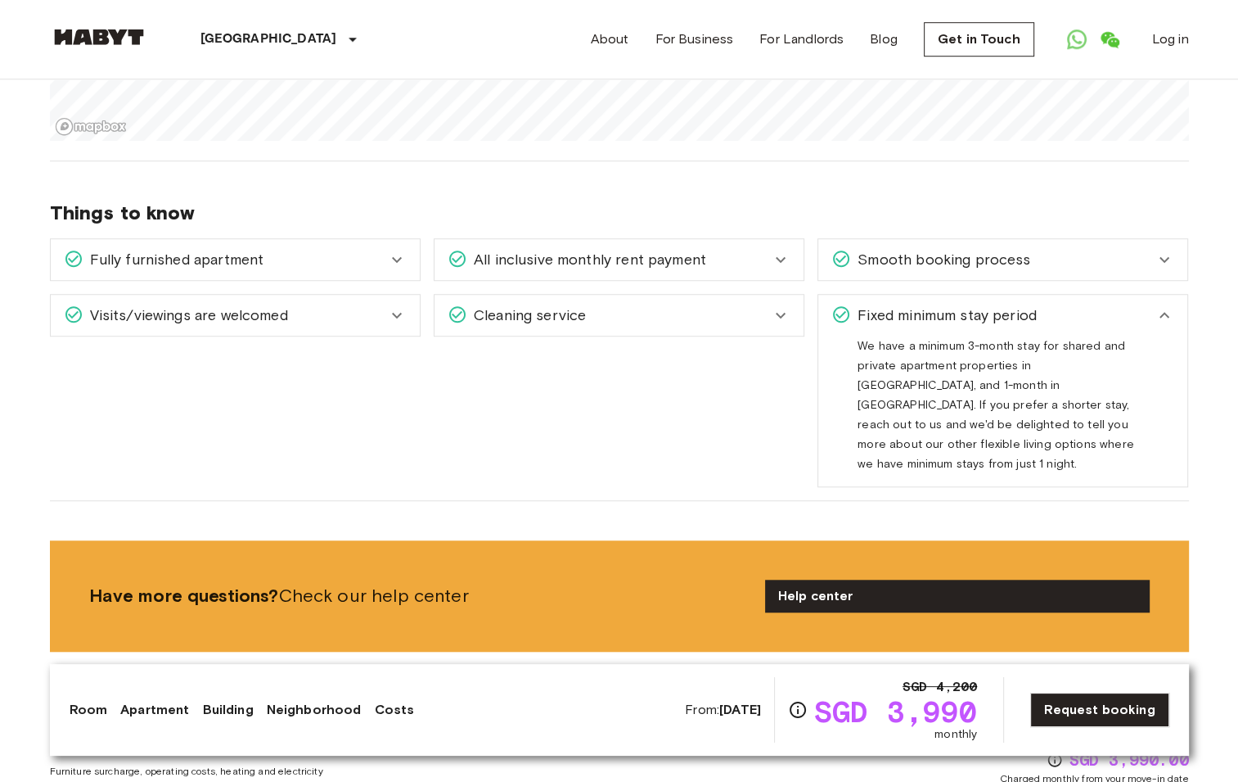
click at [1169, 305] on icon at bounding box center [1165, 315] width 20 height 20
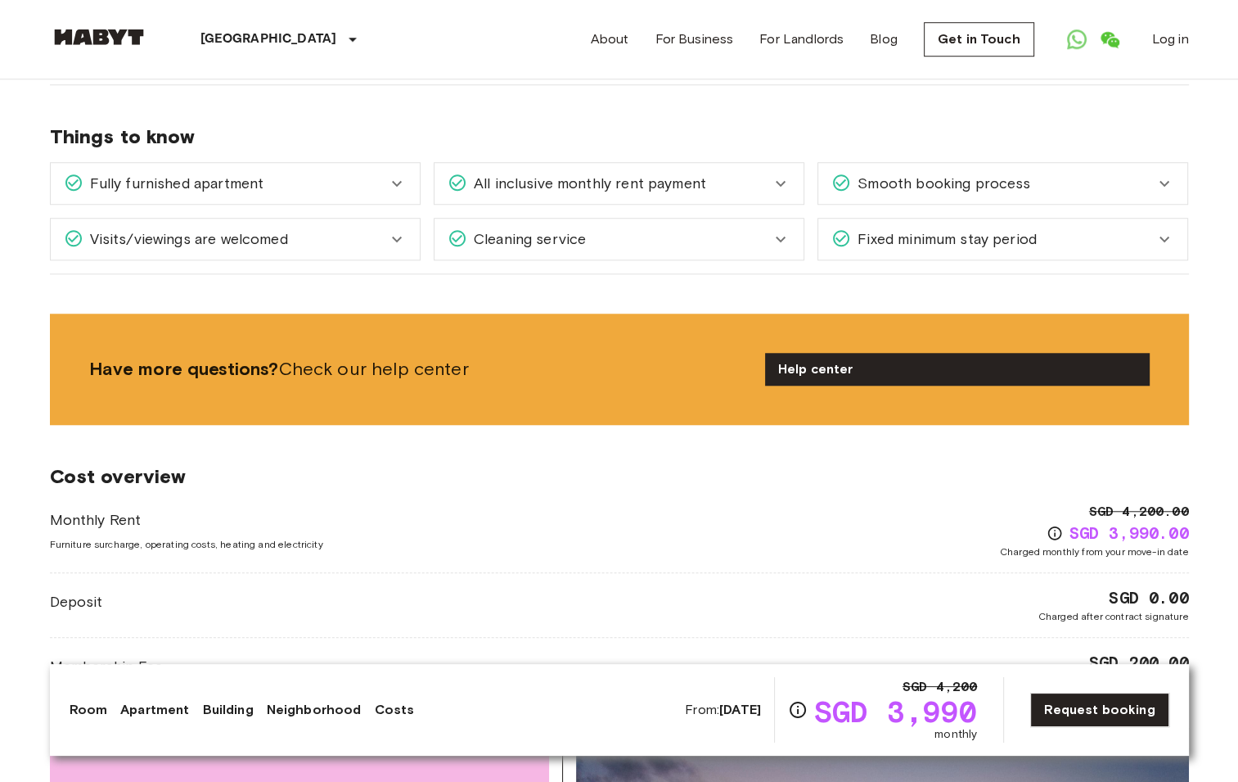
scroll to position [1146, 0]
